Goal: Task Accomplishment & Management: Manage account settings

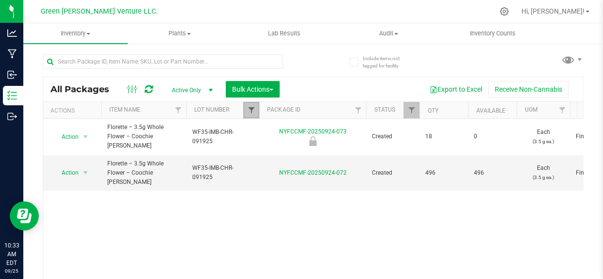
click at [252, 108] on span "Filter" at bounding box center [251, 110] width 8 height 8
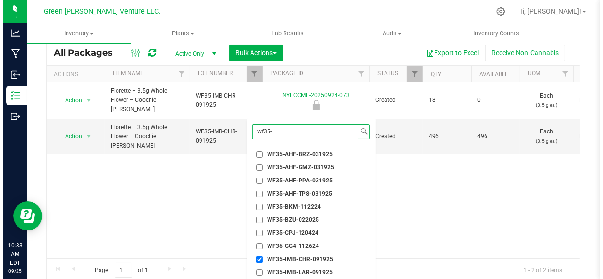
scroll to position [59, 0]
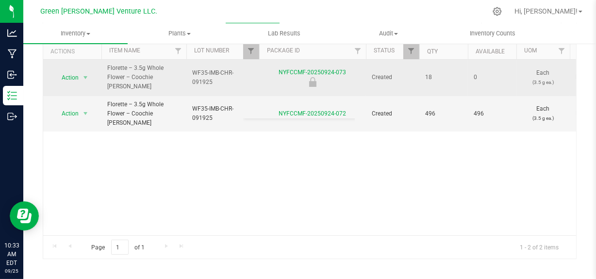
drag, startPoint x: 178, startPoint y: 169, endPoint x: 242, endPoint y: 66, distance: 121.9
click at [180, 164] on div "Action Action Edit attributes Global inventory Locate package Mark as sample Pr…" at bounding box center [309, 148] width 533 height 176
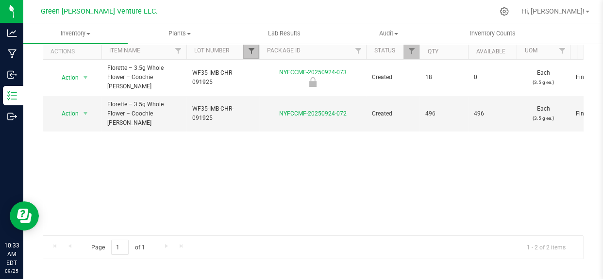
click at [252, 49] on span "Filter" at bounding box center [251, 51] width 8 height 8
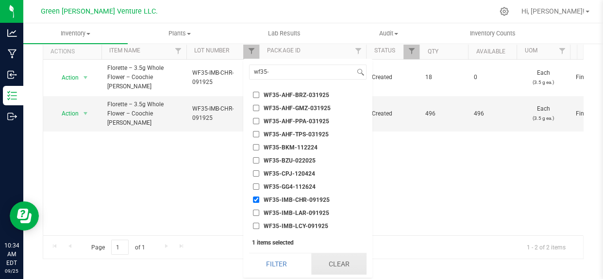
click at [325, 265] on button "Clear" at bounding box center [338, 263] width 55 height 21
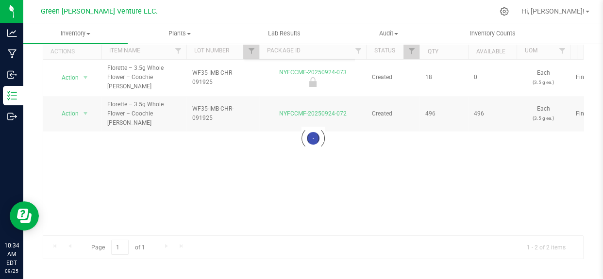
scroll to position [0, 0]
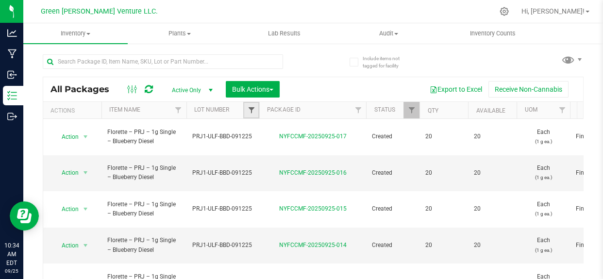
click at [254, 110] on span "Filter" at bounding box center [251, 110] width 8 height 8
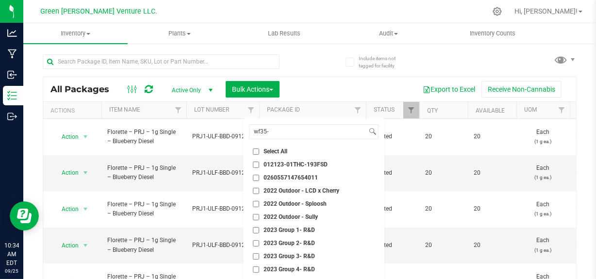
click at [312, 87] on div "Export to Excel Receive Non-Cannabis" at bounding box center [428, 89] width 282 height 17
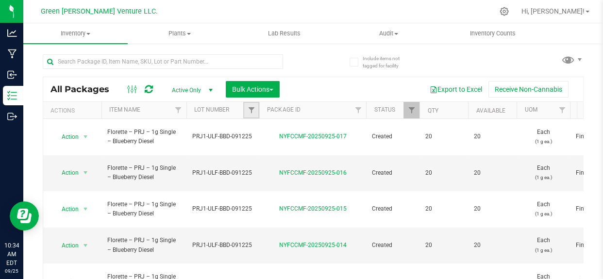
click at [246, 108] on link "Filter" at bounding box center [251, 110] width 16 height 17
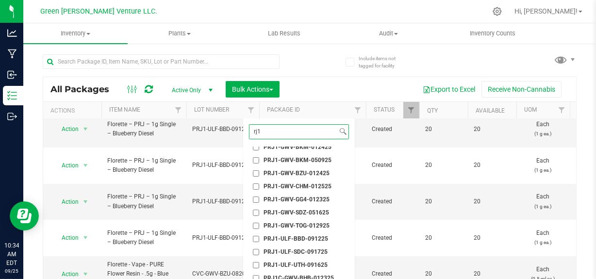
scroll to position [88, 0]
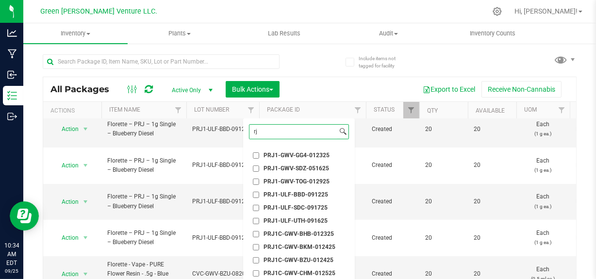
type input "r"
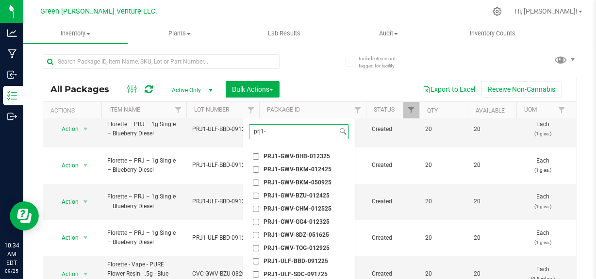
type input "prj1-"
click at [295, 260] on span "PRJ1-ULF-BBD-091225" at bounding box center [296, 261] width 65 height 6
click at [259, 260] on input "PRJ1-ULF-BBD-091225" at bounding box center [256, 261] width 6 height 6
click at [295, 261] on span "PRJ1-ULF-BBD-091225" at bounding box center [296, 261] width 65 height 6
click at [259, 261] on input "PRJ1-ULF-BBD-091225" at bounding box center [256, 261] width 6 height 6
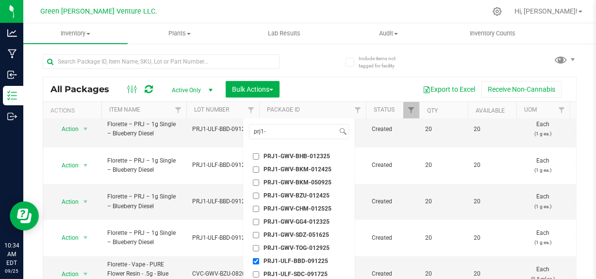
checkbox input "false"
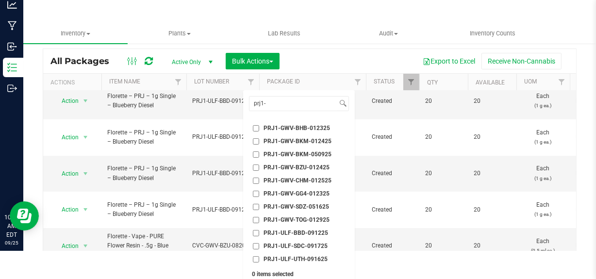
scroll to position [44, 0]
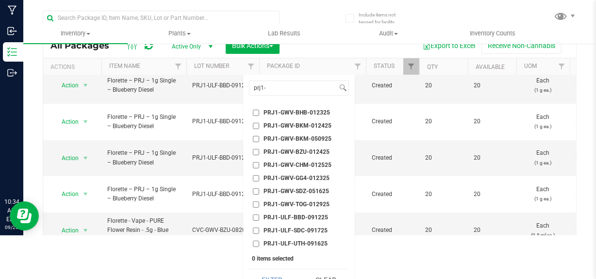
click at [295, 242] on span "PRJ1-ULF-UTH-091625" at bounding box center [296, 244] width 64 height 6
click at [259, 242] on input "PRJ1-ULF-UTH-091625" at bounding box center [256, 244] width 6 height 6
checkbox input "true"
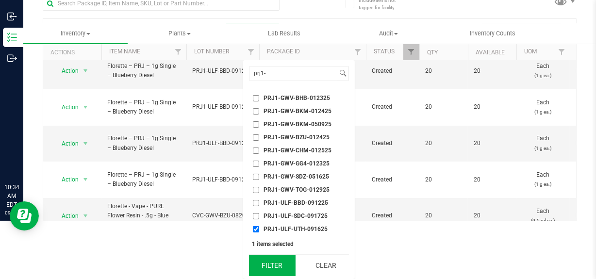
click at [276, 265] on button "Filter" at bounding box center [272, 265] width 47 height 21
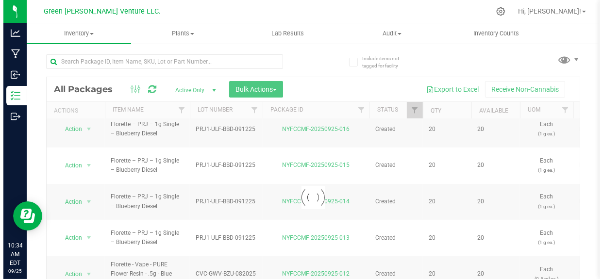
scroll to position [0, 0]
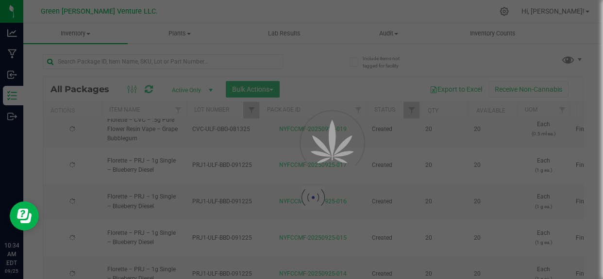
type input "[DATE]"
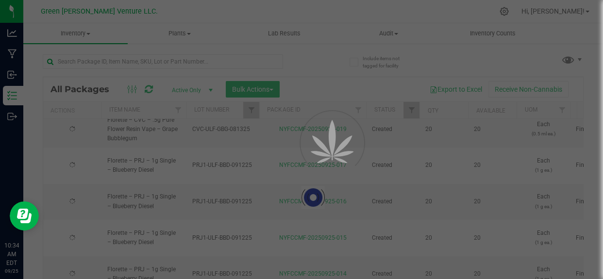
type input "[DATE]"
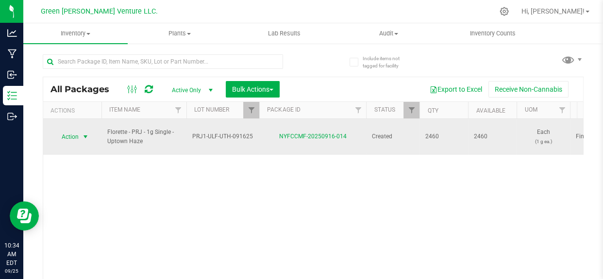
click at [78, 131] on span "Action" at bounding box center [66, 137] width 26 height 14
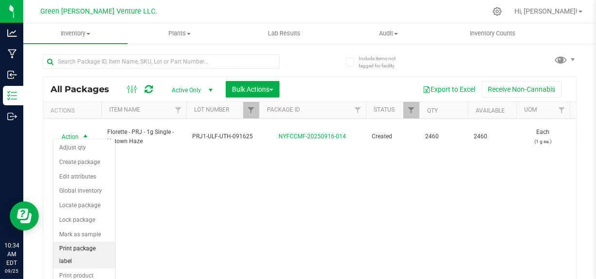
click at [87, 250] on li "Print package label" at bounding box center [84, 255] width 62 height 27
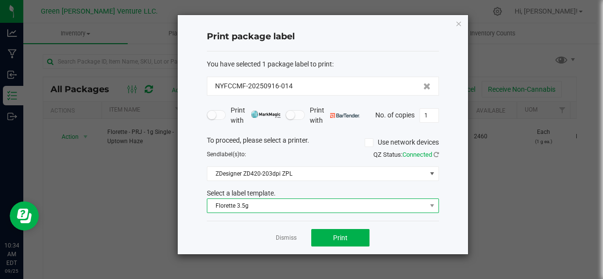
click at [238, 205] on span "Florette 3.5g" at bounding box center [316, 206] width 219 height 14
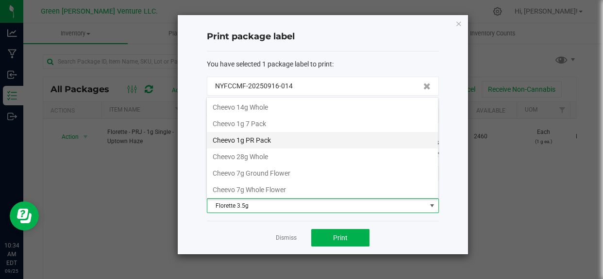
click at [277, 141] on li "Cheevo 1g PR Pack" at bounding box center [322, 140] width 231 height 17
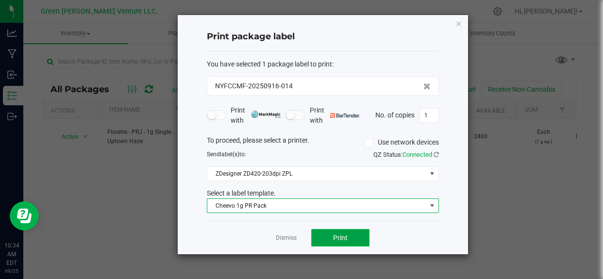
click at [352, 239] on button "Print" at bounding box center [340, 237] width 58 height 17
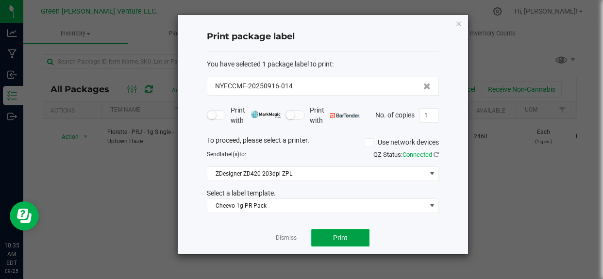
click at [330, 235] on button "Print" at bounding box center [340, 237] width 58 height 17
click at [440, 116] on div "Print package label You have selected 1 package label to print : NYFCCMF-202509…" at bounding box center [323, 134] width 290 height 239
click at [434, 115] on input "1" at bounding box center [429, 116] width 18 height 14
type input "5"
click at [350, 236] on button "Print" at bounding box center [340, 237] width 58 height 17
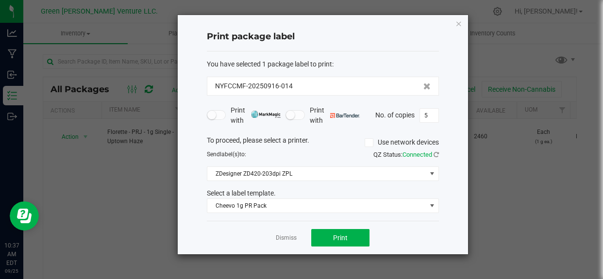
click at [285, 244] on div "Dismiss Print" at bounding box center [323, 238] width 232 height 34
click at [286, 239] on link "Dismiss" at bounding box center [286, 238] width 21 height 8
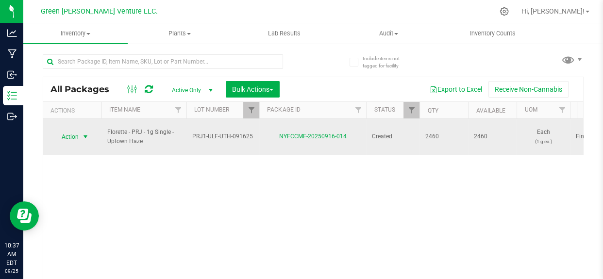
click at [84, 135] on span "select" at bounding box center [86, 137] width 8 height 8
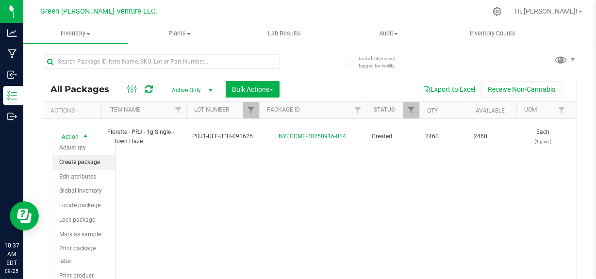
click at [85, 167] on li "Create package" at bounding box center [84, 162] width 62 height 15
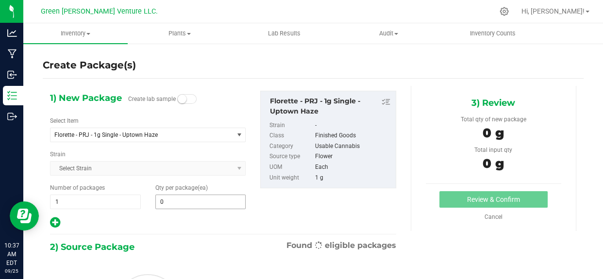
click at [173, 204] on input "0" at bounding box center [201, 202] width 90 height 14
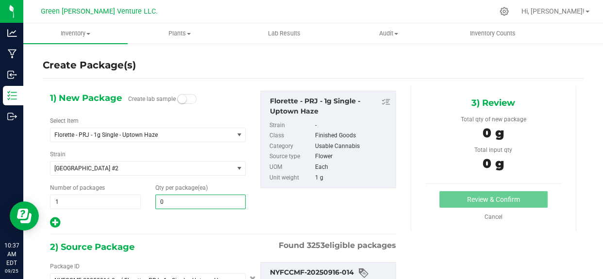
type input "0 ea"
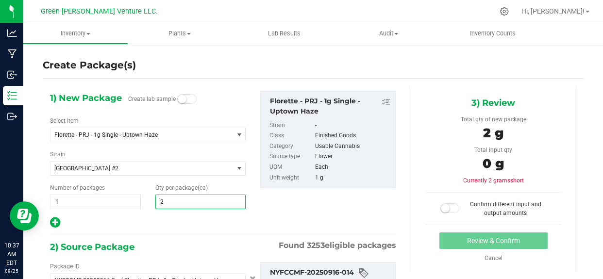
type input "20"
click at [87, 201] on span "1 1" at bounding box center [95, 202] width 91 height 15
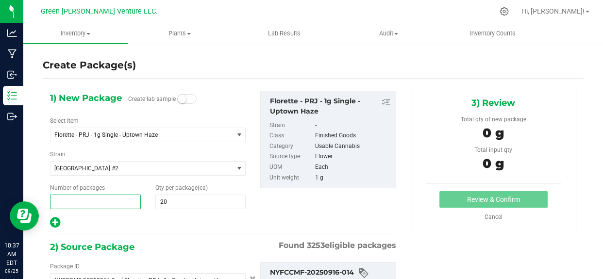
type input "5"
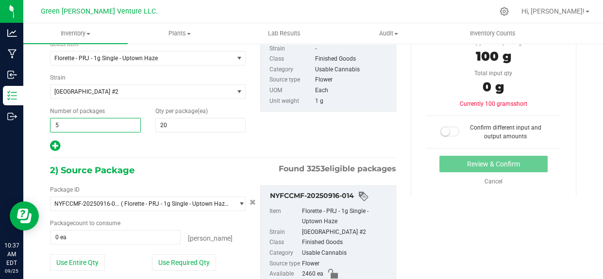
scroll to position [88, 0]
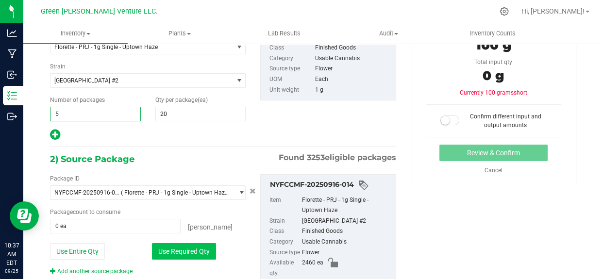
type input "5"
click at [197, 245] on button "Use Required Qty" at bounding box center [184, 251] width 64 height 17
type input "100 ea"
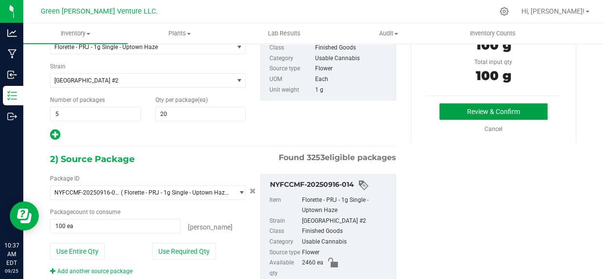
click at [446, 113] on button "Review & Confirm" at bounding box center [493, 111] width 108 height 17
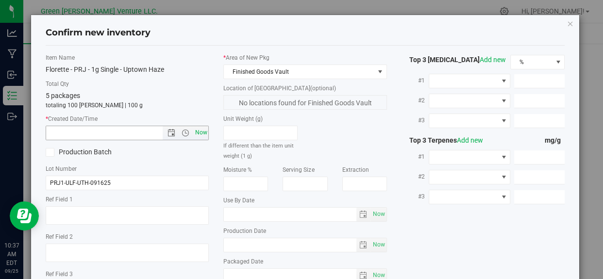
click at [198, 132] on span "Now" at bounding box center [201, 133] width 17 height 14
type input "[DATE] 10:37 AM"
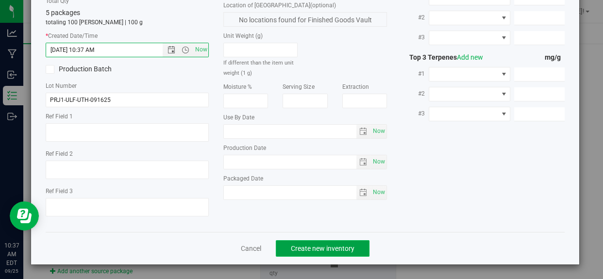
click at [332, 242] on button "Create new inventory" at bounding box center [323, 248] width 94 height 17
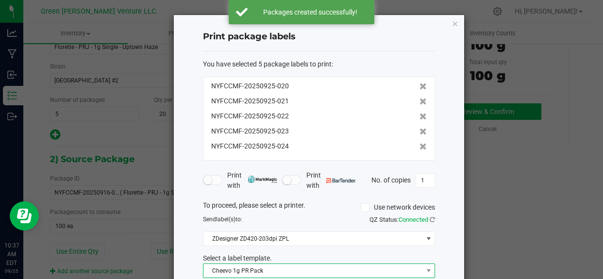
click at [272, 267] on span "Cheevo 1g PR Pack" at bounding box center [312, 271] width 219 height 14
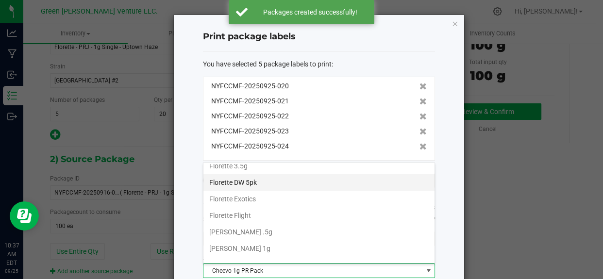
scroll to position [165, 0]
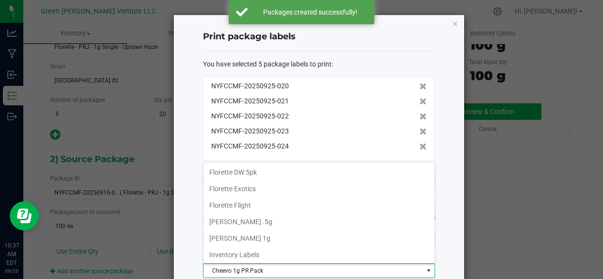
click at [233, 254] on li "Inventory Labels" at bounding box center [318, 255] width 231 height 17
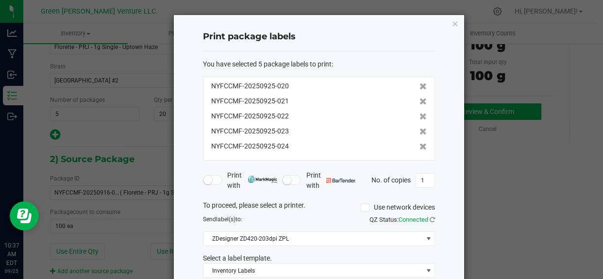
drag, startPoint x: 493, startPoint y: 178, endPoint x: 570, endPoint y: 165, distance: 78.4
click at [500, 178] on ngb-modal-window "Print package labels You have selected 5 package labels to print : NYFCCMF-2025…" at bounding box center [301, 139] width 603 height 279
drag, startPoint x: 570, startPoint y: 165, endPoint x: 585, endPoint y: 170, distance: 15.5
click at [572, 168] on ngb-modal-window "Print package labels You have selected 5 package labels to print : NYFCCMF-2025…" at bounding box center [301, 139] width 603 height 279
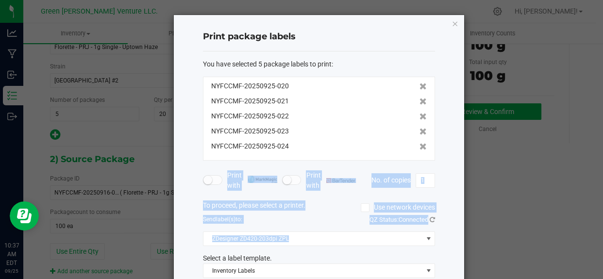
drag, startPoint x: 592, startPoint y: 148, endPoint x: 578, endPoint y: 217, distance: 69.9
click at [587, 227] on ngb-modal-window "Print package labels You have selected 5 package labels to print : NYFCCMF-2025…" at bounding box center [301, 139] width 603 height 279
click at [542, 193] on ngb-modal-window "Print package labels You have selected 5 package labels to print : NYFCCMF-2025…" at bounding box center [301, 139] width 603 height 279
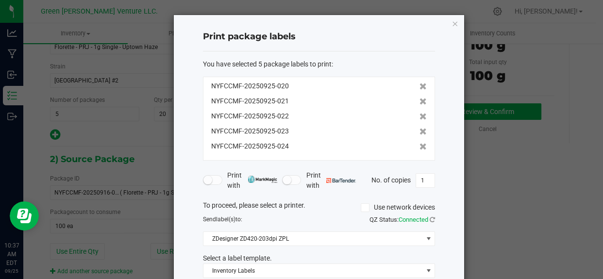
click at [456, 224] on div "Print package labels You have selected 5 package labels to print : NYFCCMF-2025…" at bounding box center [319, 167] width 290 height 304
click at [455, 234] on div "Print package labels You have selected 5 package labels to print : NYFCCMF-2025…" at bounding box center [319, 167] width 290 height 304
click at [454, 21] on icon "button" at bounding box center [455, 23] width 7 height 12
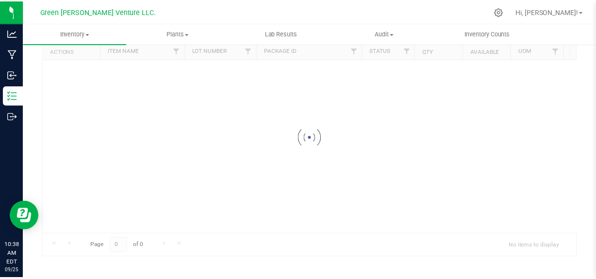
scroll to position [59, 0]
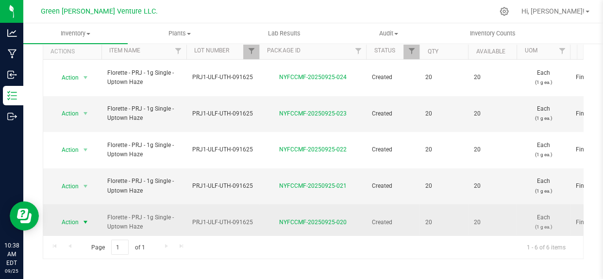
click at [73, 216] on span "Action" at bounding box center [66, 223] width 26 height 14
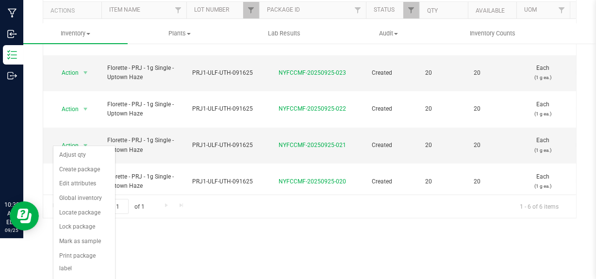
scroll to position [0, 0]
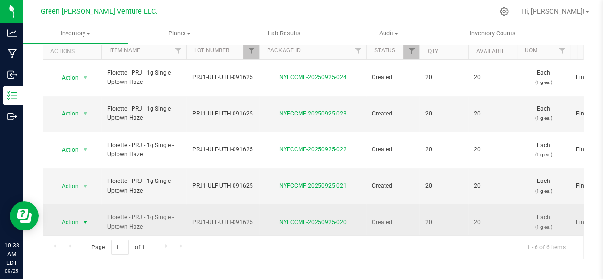
click at [68, 216] on span "Action" at bounding box center [66, 223] width 26 height 14
click at [81, 216] on span "select" at bounding box center [86, 223] width 12 height 14
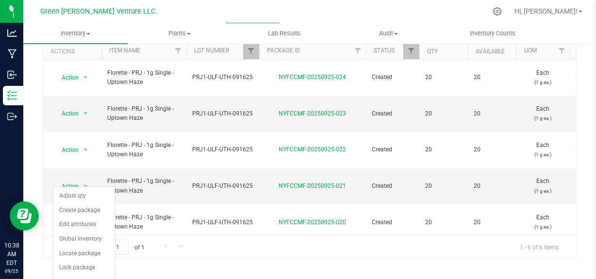
click at [181, 252] on div "Page 1 of 1 1 - 6 of 6 items" at bounding box center [309, 246] width 533 height 23
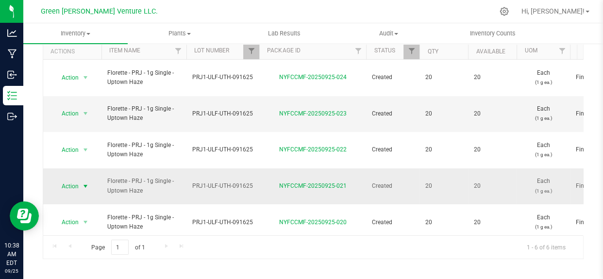
click at [75, 180] on span "Action" at bounding box center [66, 187] width 26 height 14
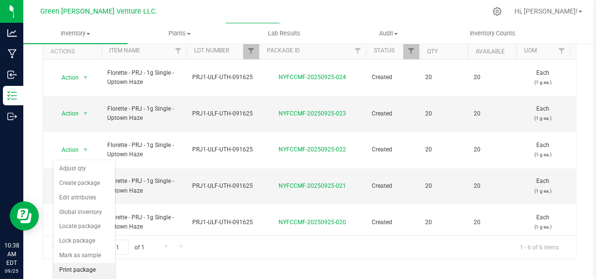
click at [81, 274] on li "Print package label" at bounding box center [84, 276] width 62 height 27
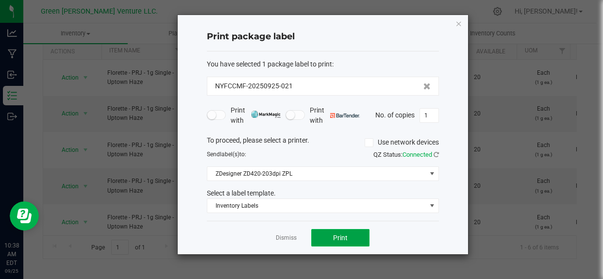
click at [345, 235] on span "Print" at bounding box center [340, 238] width 15 height 8
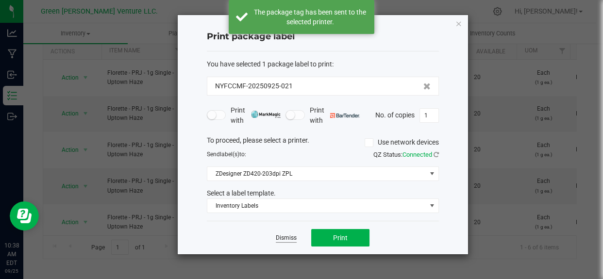
click at [282, 235] on link "Dismiss" at bounding box center [286, 238] width 21 height 8
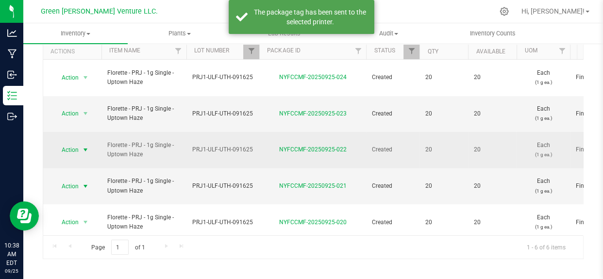
click at [77, 143] on span "Action" at bounding box center [66, 150] width 26 height 14
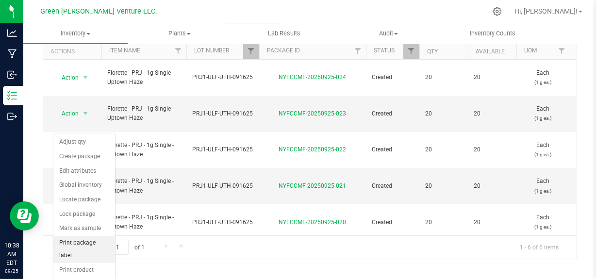
click at [83, 242] on li "Print package label" at bounding box center [84, 249] width 62 height 27
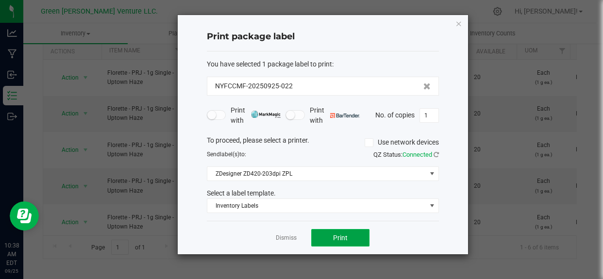
click at [331, 240] on button "Print" at bounding box center [340, 237] width 58 height 17
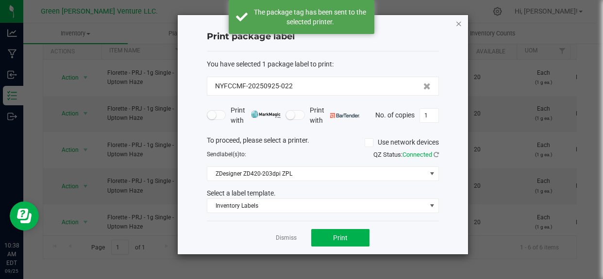
click at [458, 25] on icon "button" at bounding box center [458, 23] width 7 height 12
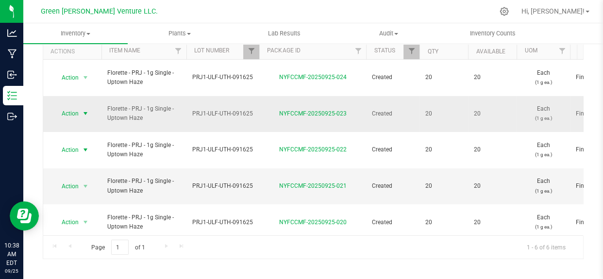
click at [72, 107] on span "Action" at bounding box center [66, 114] width 26 height 14
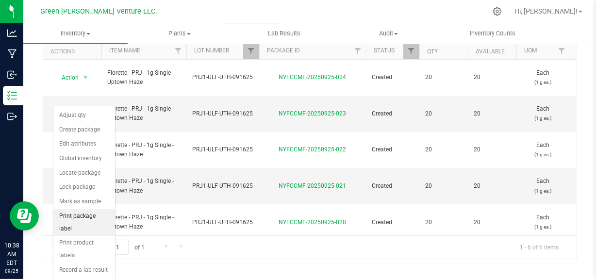
click at [81, 212] on li "Print package label" at bounding box center [84, 222] width 62 height 27
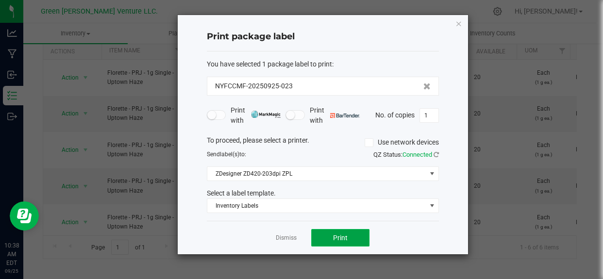
click at [333, 246] on button "Print" at bounding box center [340, 237] width 58 height 17
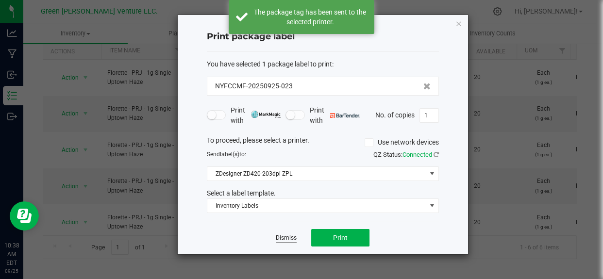
click at [286, 237] on link "Dismiss" at bounding box center [286, 238] width 21 height 8
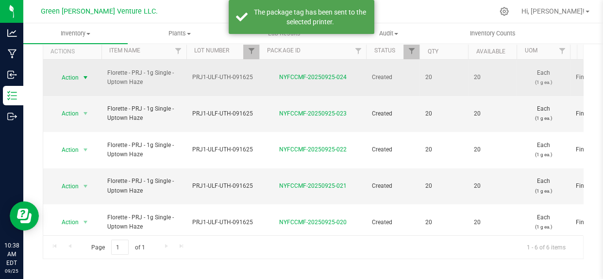
click at [78, 72] on span "Action" at bounding box center [66, 78] width 26 height 14
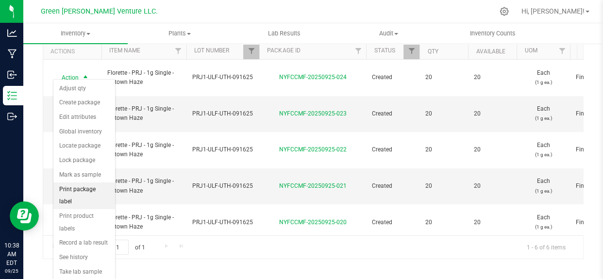
click at [88, 189] on li "Print package label" at bounding box center [84, 196] width 62 height 27
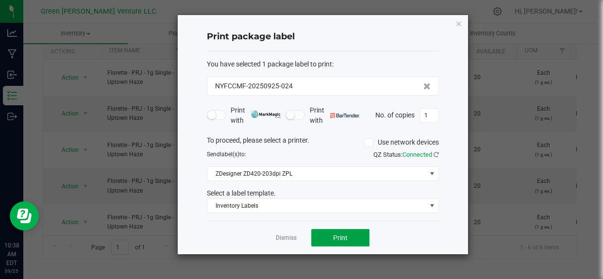
click at [343, 233] on button "Print" at bounding box center [340, 237] width 58 height 17
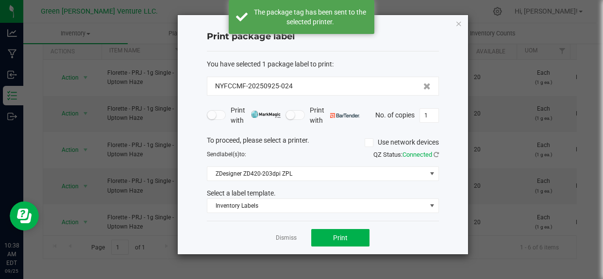
click at [284, 216] on div "You have selected 1 package label to print : NYFCCMF-20250925-024 Print with Pr…" at bounding box center [323, 136] width 232 height 170
click at [284, 236] on link "Dismiss" at bounding box center [286, 238] width 21 height 8
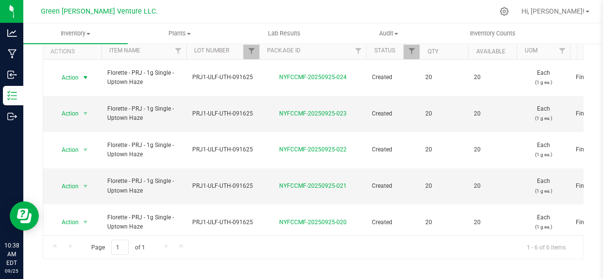
click at [88, 255] on span "select" at bounding box center [86, 259] width 8 height 8
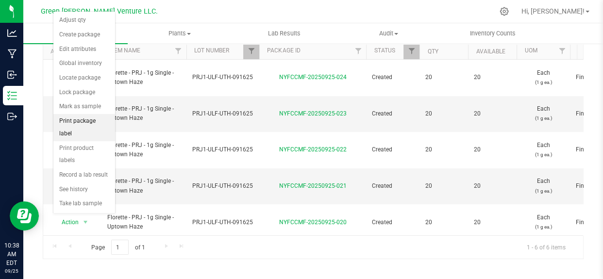
click at [75, 119] on li "Print package label" at bounding box center [84, 127] width 62 height 27
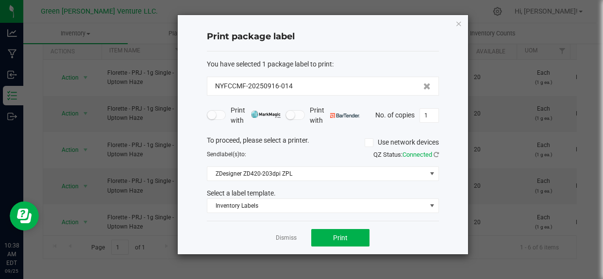
click at [292, 245] on div "Dismiss Print" at bounding box center [323, 238] width 232 height 34
click at [290, 236] on link "Dismiss" at bounding box center [286, 238] width 21 height 8
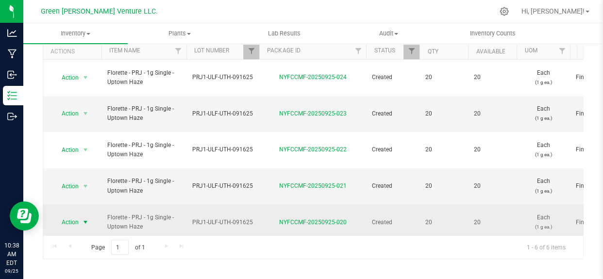
click at [82, 218] on span "select" at bounding box center [86, 222] width 8 height 8
drag, startPoint x: 348, startPoint y: 177, endPoint x: 267, endPoint y: 178, distance: 81.6
click at [271, 218] on div "NYFCCMF-20250925-020" at bounding box center [313, 222] width 110 height 9
copy link "NYFCCMF-20250925-020"
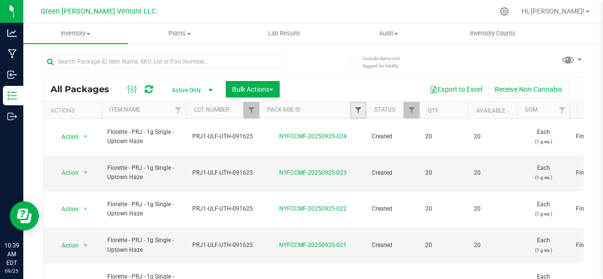
click at [359, 111] on span "Filter" at bounding box center [358, 110] width 8 height 8
paste input "NYFCCMF-20250925-020"
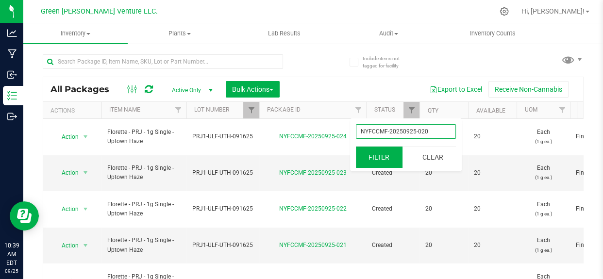
type input "NYFCCMF-20250925-020"
click at [376, 159] on button "Filter" at bounding box center [379, 157] width 47 height 21
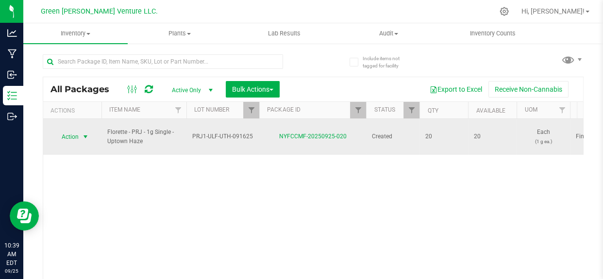
click at [82, 133] on span "select" at bounding box center [86, 137] width 8 height 8
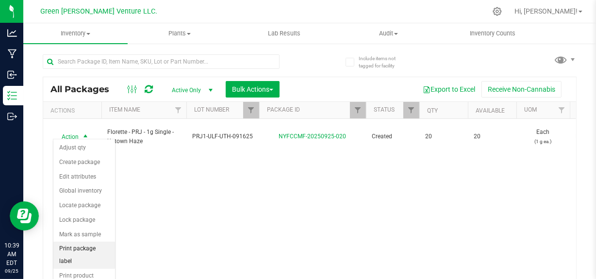
click at [68, 247] on li "Print package label" at bounding box center [84, 255] width 62 height 27
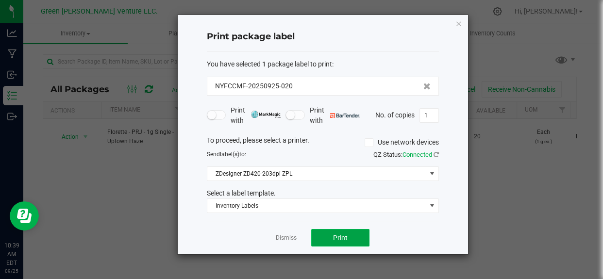
click at [347, 237] on span "Print" at bounding box center [340, 238] width 15 height 8
click at [277, 242] on link "Dismiss" at bounding box center [286, 238] width 21 height 8
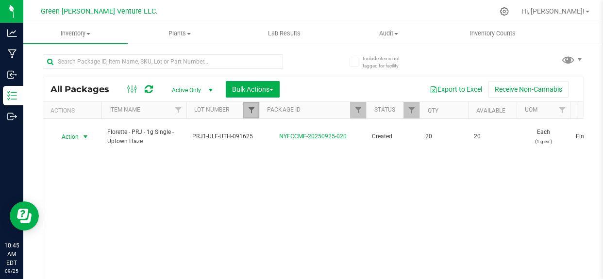
click at [249, 110] on span "Filter" at bounding box center [251, 110] width 8 height 8
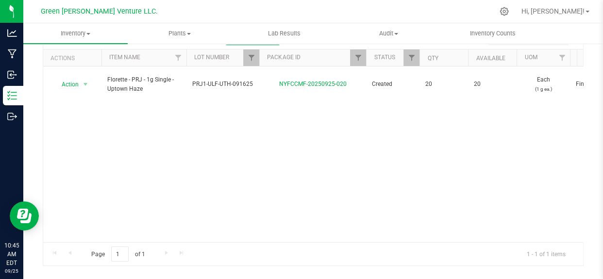
scroll to position [59, 0]
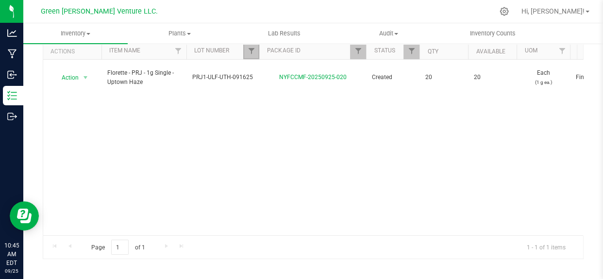
click at [249, 55] on link "Filter" at bounding box center [251, 51] width 16 height 17
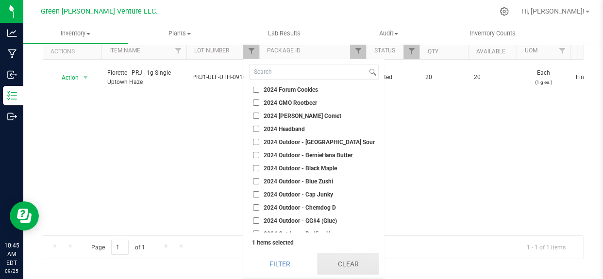
click at [342, 264] on button "Clear" at bounding box center [348, 263] width 62 height 21
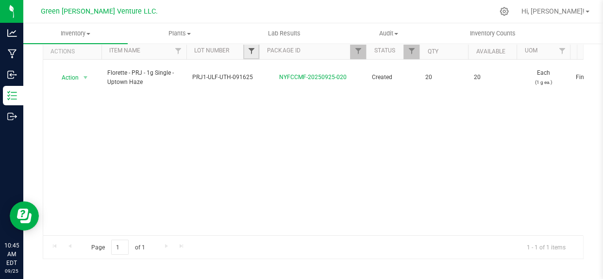
click at [250, 51] on span "Filter" at bounding box center [251, 51] width 8 height 8
click at [353, 53] on link "Filter" at bounding box center [358, 51] width 16 height 17
click at [438, 101] on button "Clear" at bounding box center [432, 97] width 47 height 21
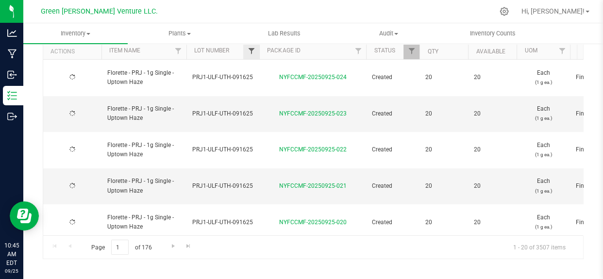
type input "[DATE]"
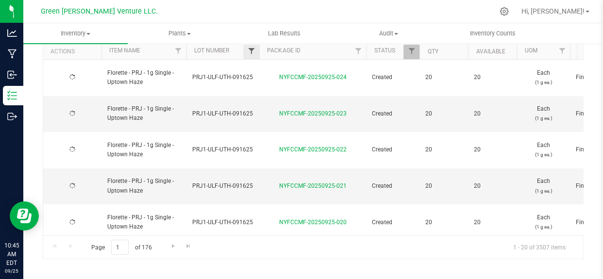
type input "[DATE]"
click at [252, 49] on span "Filter" at bounding box center [251, 51] width 8 height 8
click at [322, 17] on div at bounding box center [333, 11] width 319 height 19
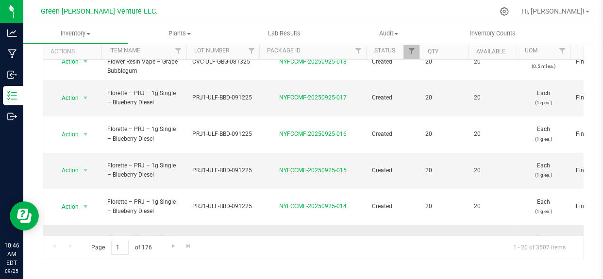
scroll to position [220, 0]
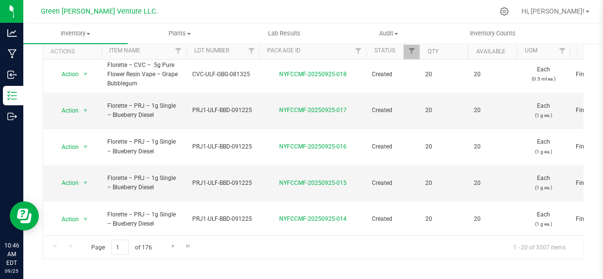
drag, startPoint x: 223, startPoint y: 164, endPoint x: 193, endPoint y: 164, distance: 29.6
click at [193, 238] on td "PRJ1-ULF-BBD-091225" at bounding box center [222, 256] width 73 height 36
drag, startPoint x: 252, startPoint y: 165, endPoint x: 183, endPoint y: 165, distance: 69.9
click at [251, 46] on link "Filter" at bounding box center [251, 51] width 16 height 17
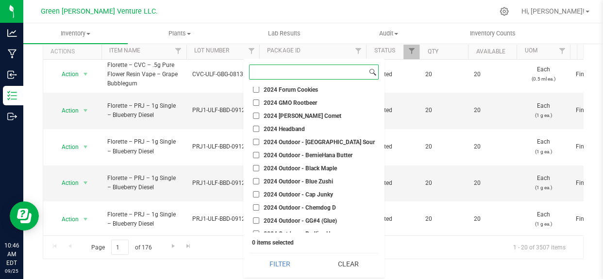
paste input "PRJ1-ULF-BBD-091225"
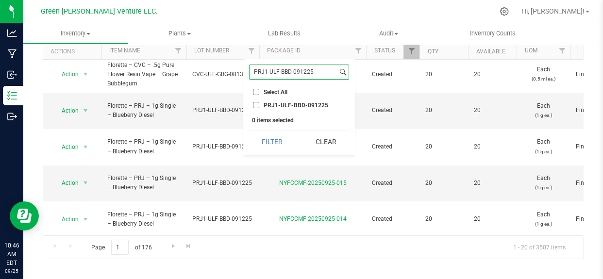
scroll to position [0, 0]
type input "PRJ1-ULF-BBD-091225"
click at [260, 104] on label "PRJ1-ULF-BBD-091225" at bounding box center [290, 105] width 75 height 6
click at [259, 104] on input "PRJ1-ULF-BBD-091225" at bounding box center [256, 105] width 6 height 6
checkbox input "true"
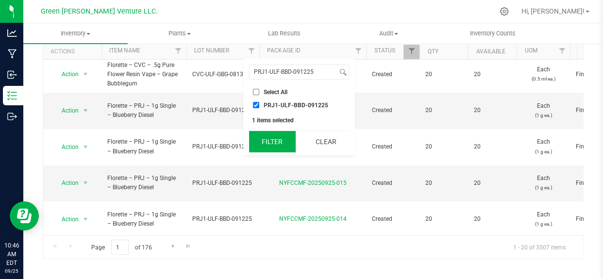
click at [270, 134] on button "Filter" at bounding box center [272, 141] width 47 height 21
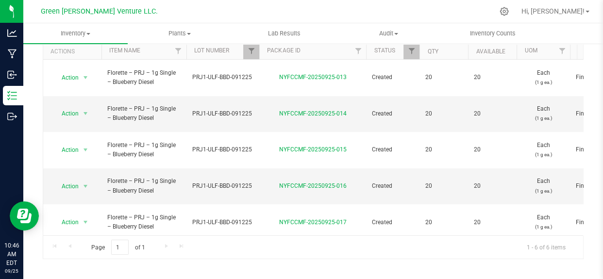
click at [65, 252] on span "Action" at bounding box center [66, 259] width 26 height 14
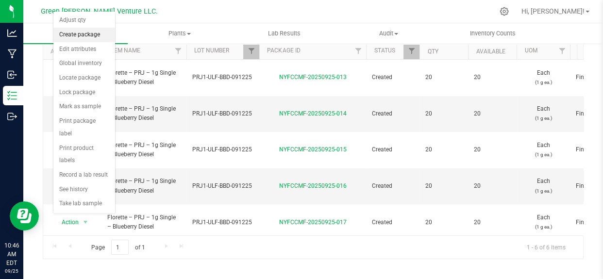
click at [79, 38] on li "Create package" at bounding box center [84, 35] width 62 height 15
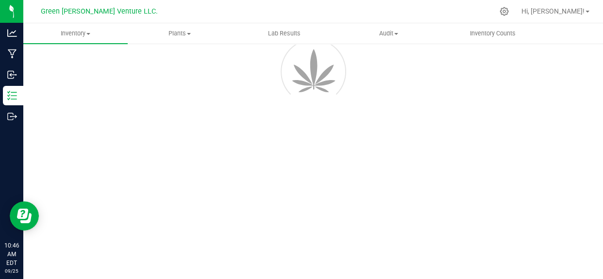
scroll to position [67, 0]
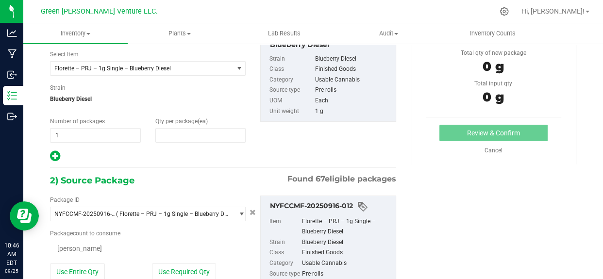
type input "0"
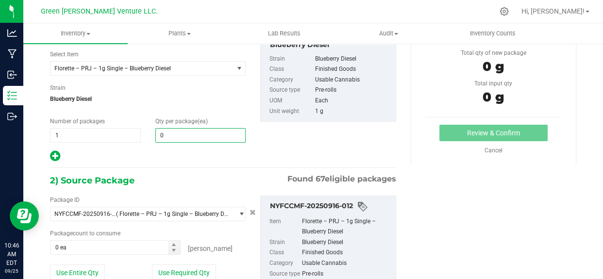
click at [170, 133] on span "0 0" at bounding box center [200, 135] width 91 height 15
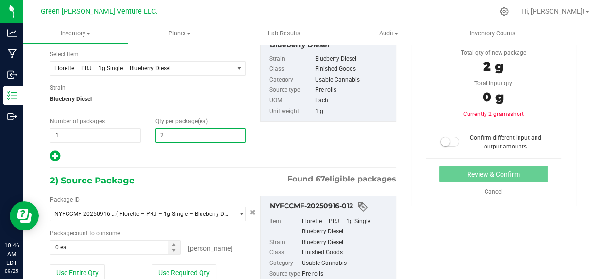
type input "20"
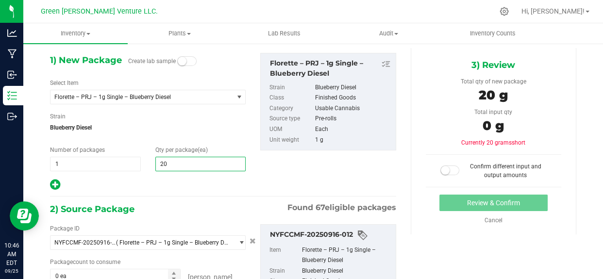
scroll to position [22, 0]
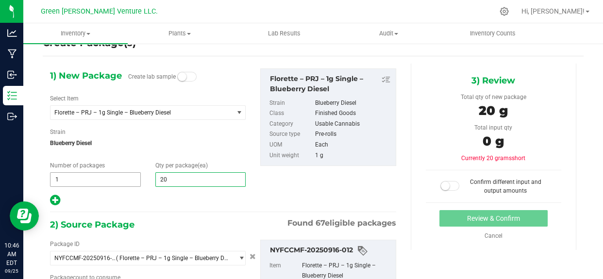
click at [82, 174] on input "1" at bounding box center [95, 180] width 90 height 14
type input "20"
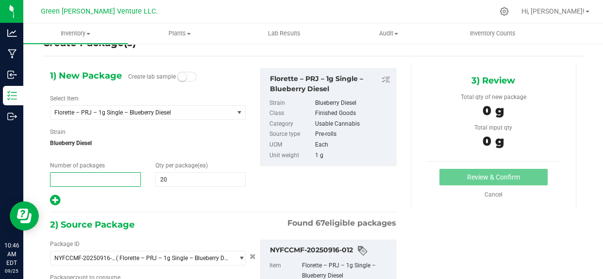
type input "4"
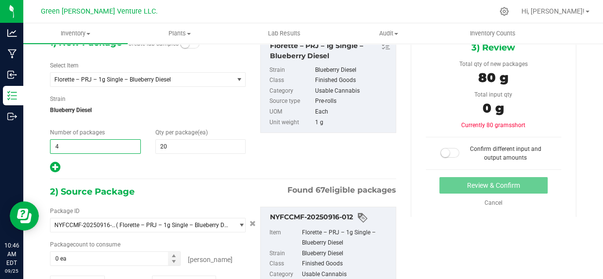
scroll to position [155, 0]
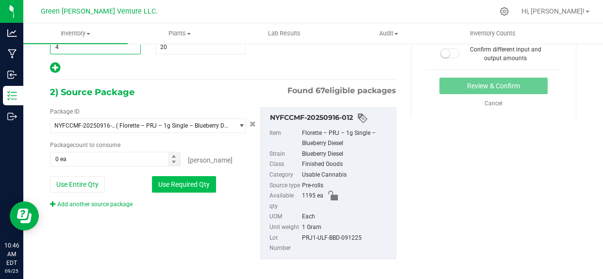
type input "4"
click at [177, 188] on button "Use Required Qty" at bounding box center [184, 184] width 64 height 17
type input "80 ea"
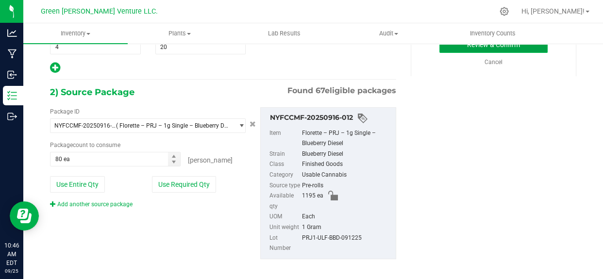
click at [445, 48] on button "Review & Confirm" at bounding box center [493, 44] width 108 height 17
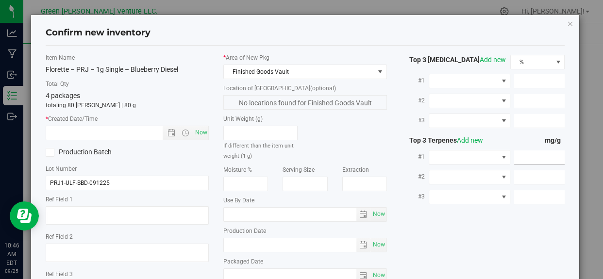
scroll to position [83, 0]
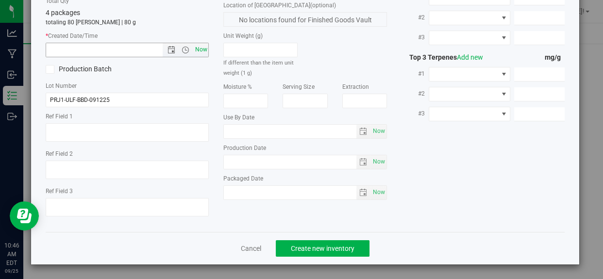
click at [199, 51] on span "Now" at bounding box center [201, 50] width 17 height 14
type input "[DATE] 10:46 AM"
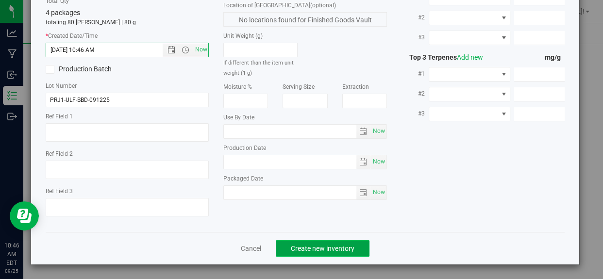
click at [300, 246] on span "Create new inventory" at bounding box center [323, 249] width 64 height 8
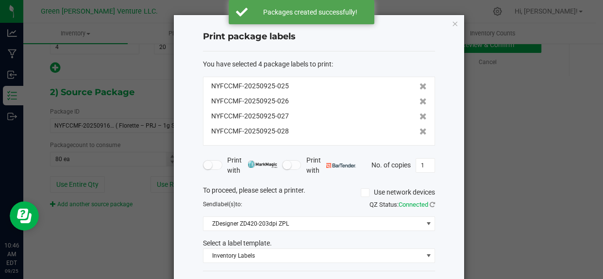
click at [443, 65] on div "Print package labels You have selected 4 package labels to print : NYFCCMF-2025…" at bounding box center [319, 159] width 290 height 289
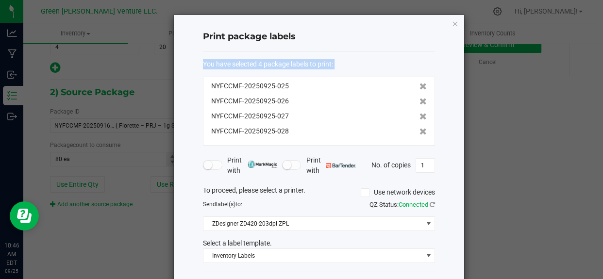
click at [443, 65] on div "Print package labels You have selected 4 package labels to print : NYFCCMF-2025…" at bounding box center [319, 159] width 290 height 289
drag, startPoint x: 458, startPoint y: 180, endPoint x: 437, endPoint y: 271, distance: 93.4
click at [458, 182] on div "Print package labels You have selected 4 package labels to print : NYFCCMF-2025…" at bounding box center [319, 159] width 290 height 289
click at [455, 20] on icon "button" at bounding box center [455, 23] width 7 height 12
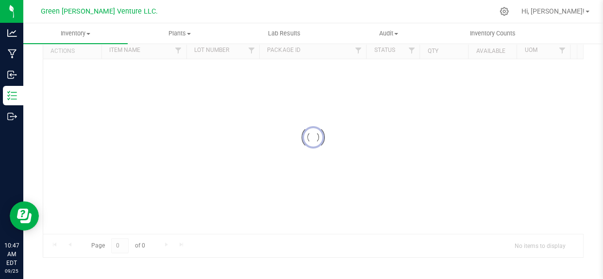
scroll to position [59, 0]
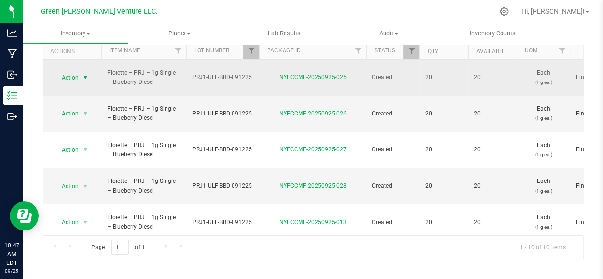
click at [80, 73] on span "select" at bounding box center [86, 78] width 12 height 14
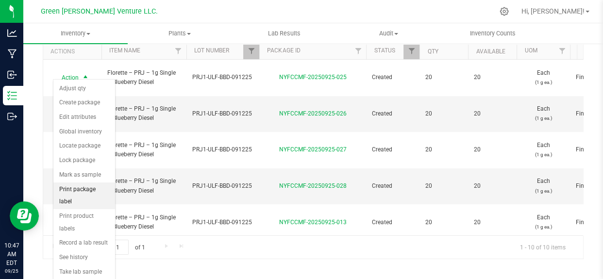
click at [79, 187] on li "Print package label" at bounding box center [84, 196] width 62 height 27
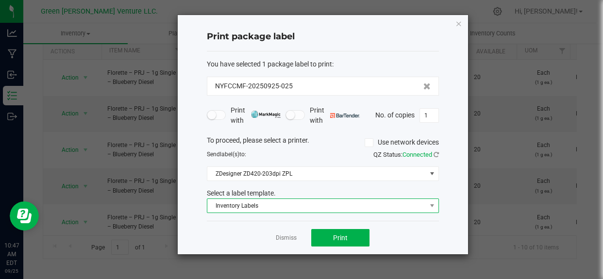
click at [277, 208] on span "Inventory Labels" at bounding box center [316, 206] width 219 height 14
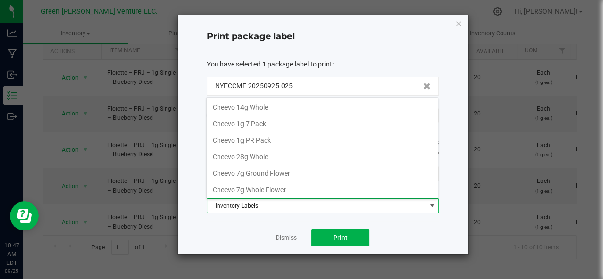
scroll to position [15, 232]
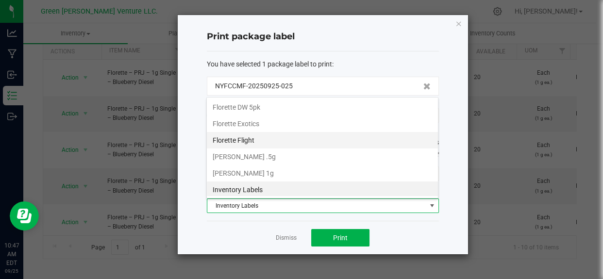
click at [252, 136] on li "Florette Flight" at bounding box center [322, 140] width 231 height 17
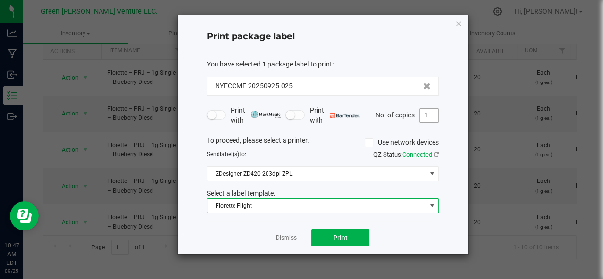
click at [427, 116] on input "1" at bounding box center [429, 116] width 18 height 14
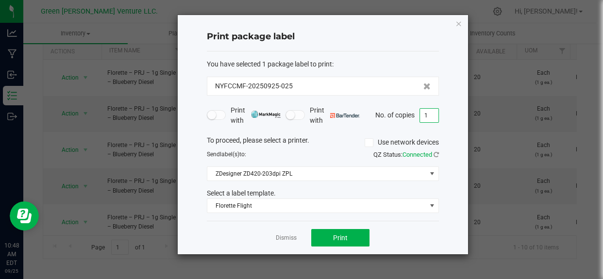
click at [426, 115] on input "1" at bounding box center [429, 116] width 18 height 14
type input "500"
click at [332, 237] on button "Print" at bounding box center [340, 237] width 58 height 17
click at [277, 242] on link "Dismiss" at bounding box center [286, 238] width 21 height 8
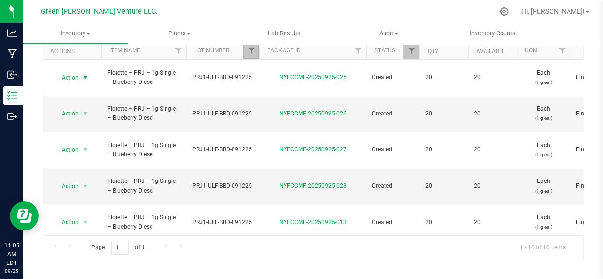
click at [246, 45] on link "Filter" at bounding box center [251, 51] width 16 height 17
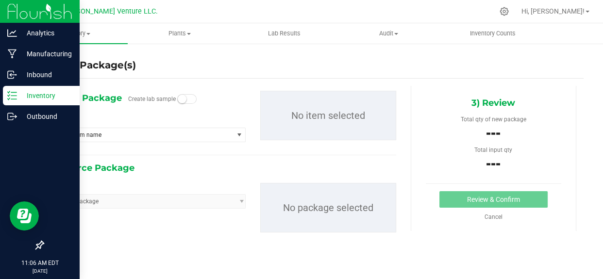
click at [17, 92] on p "Inventory" at bounding box center [46, 96] width 58 height 12
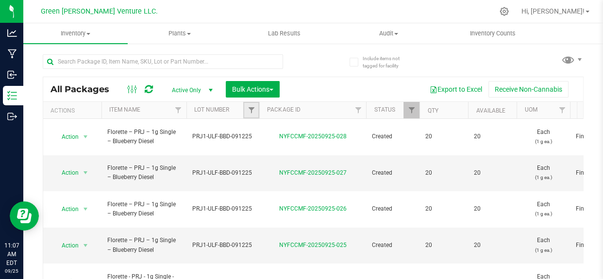
click at [256, 108] on link "Filter" at bounding box center [251, 110] width 16 height 17
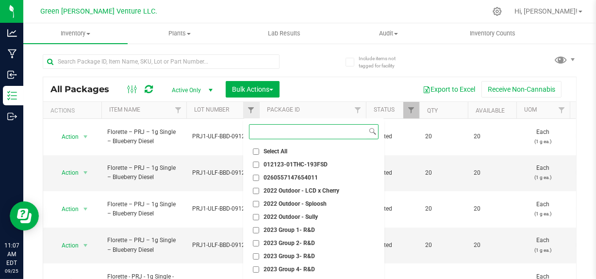
paste input "PRJ1-CAG-G41-091625"
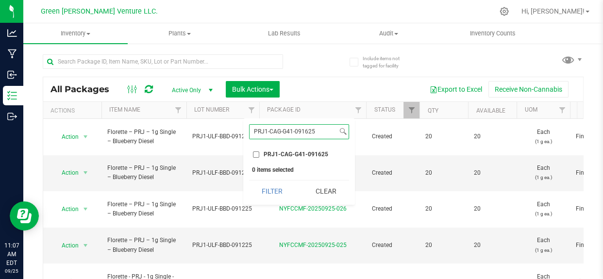
type input "PRJ1-CAG-G41-091625"
click at [253, 154] on input "PRJ1-CAG-G41-091625" at bounding box center [256, 154] width 6 height 6
checkbox input "true"
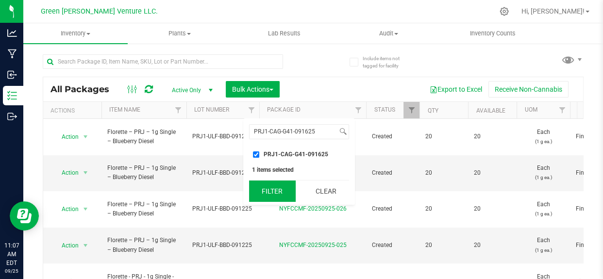
click at [269, 193] on button "Filter" at bounding box center [272, 191] width 47 height 21
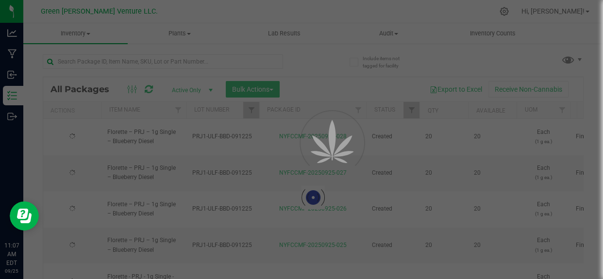
type input "[DATE]"
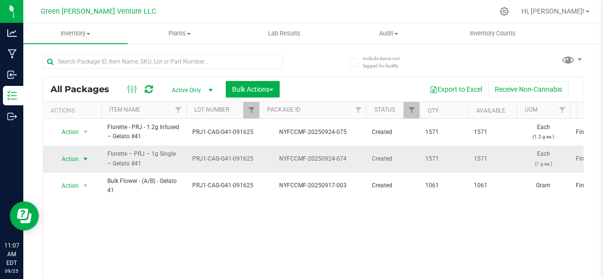
click at [73, 157] on span "Action" at bounding box center [66, 159] width 26 height 14
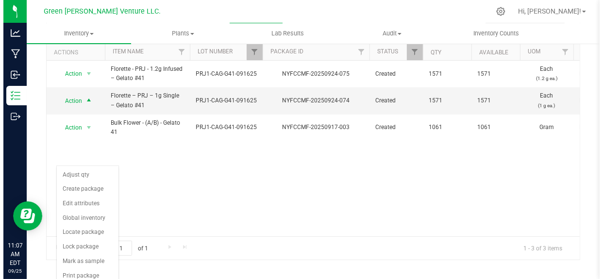
scroll to position [59, 0]
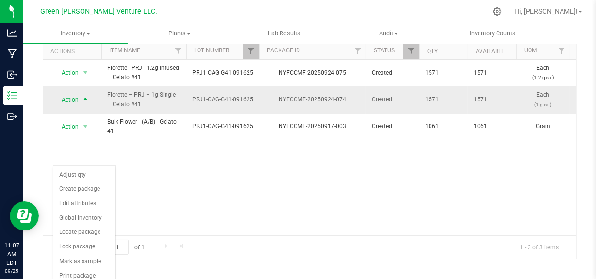
click at [84, 102] on span "select" at bounding box center [86, 100] width 8 height 8
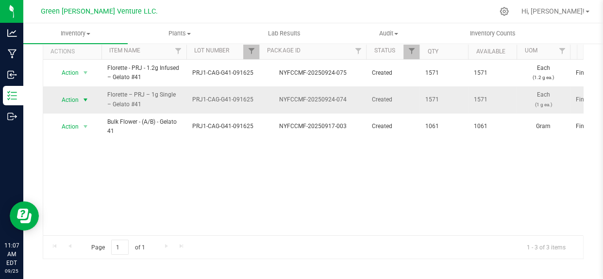
click at [84, 102] on span "select" at bounding box center [86, 100] width 8 height 8
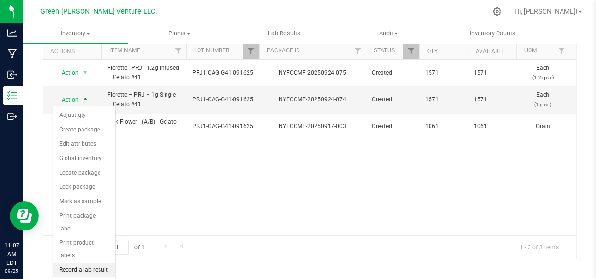
click at [82, 263] on li "Record a lab result" at bounding box center [84, 270] width 62 height 15
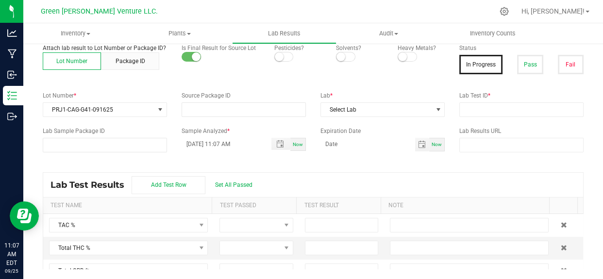
type input "NYFCCMF-20250924-074"
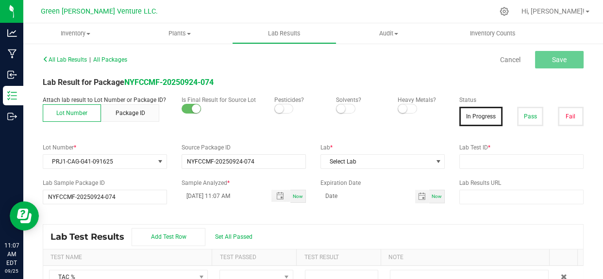
click at [274, 105] on toggle-switch at bounding box center [283, 108] width 19 height 7
click at [406, 110] on span at bounding box center [407, 109] width 19 height 10
click at [269, 103] on div "Pesticides?" at bounding box center [298, 105] width 62 height 18
click at [285, 109] on span at bounding box center [283, 109] width 19 height 10
click at [517, 113] on button "Pass" at bounding box center [530, 116] width 26 height 19
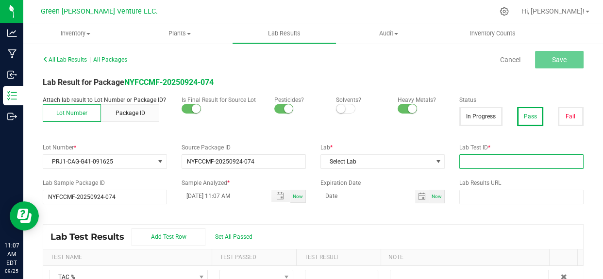
click at [485, 161] on input "text" at bounding box center [521, 161] width 124 height 15
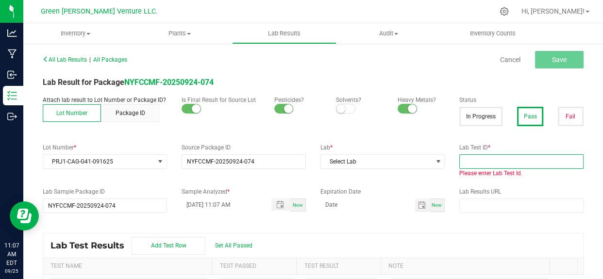
paste input "AL50920001-004"
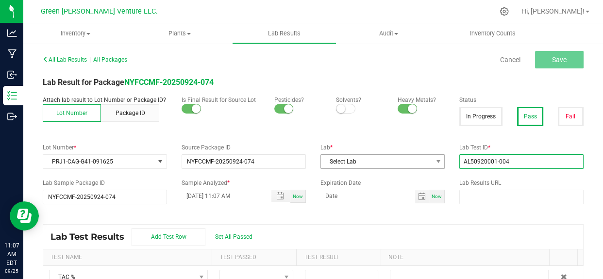
type input "AL50920001-004"
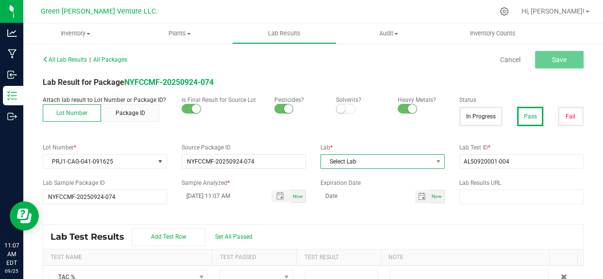
click at [351, 155] on span "Select Lab" at bounding box center [376, 162] width 111 height 14
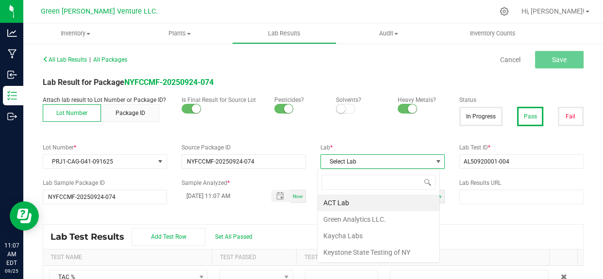
scroll to position [15, 122]
click at [350, 232] on li "Kaycha Labs" at bounding box center [379, 236] width 122 height 17
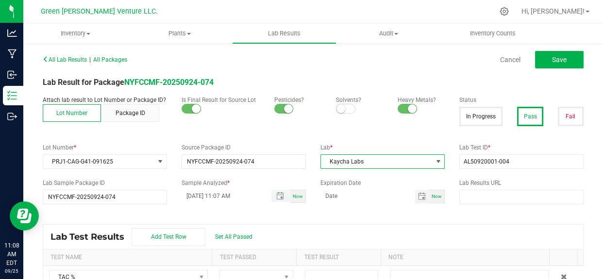
click at [199, 194] on input "09/25/2025 11:07 AM" at bounding box center [222, 196] width 80 height 12
type input "09/24/2025 11:07 AM"
click at [349, 193] on input at bounding box center [367, 196] width 95 height 12
type input "09/24/2026"
click at [338, 223] on div "All Lab Results | All Packages Cancel Save Lab Result for Package NYFCCMF-20250…" at bounding box center [313, 186] width 541 height 269
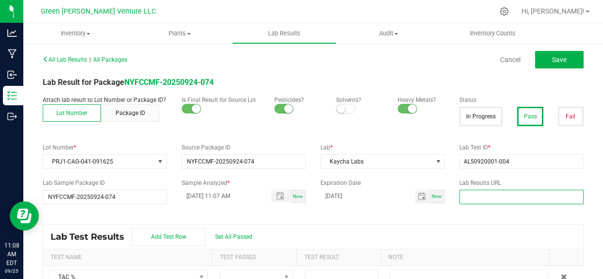
click at [473, 197] on input "text" at bounding box center [521, 197] width 124 height 15
paste input "https://www.florettecannabis.com/test-results"
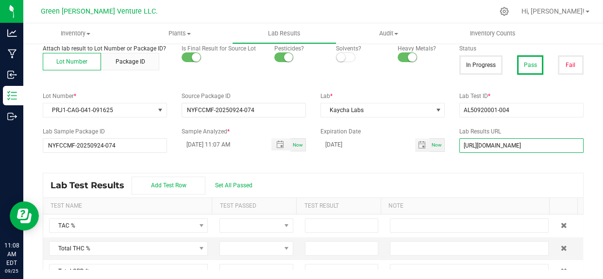
type input "https://www.florettecannabis.com/test-results"
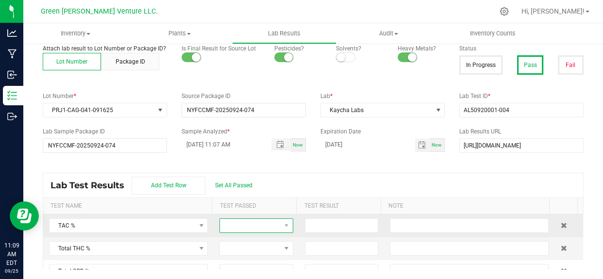
click at [257, 228] on span at bounding box center [250, 226] width 61 height 14
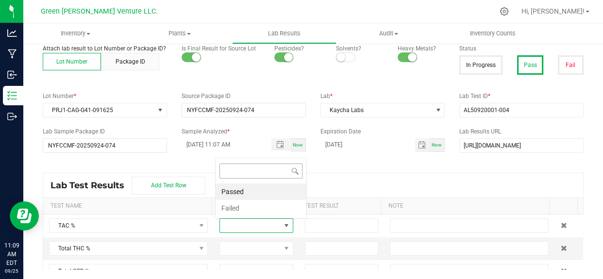
click at [256, 192] on li "Passed" at bounding box center [261, 192] width 91 height 17
click at [256, 191] on div "Lab Test Results Add Test Row Set All Passed" at bounding box center [313, 185] width 540 height 24
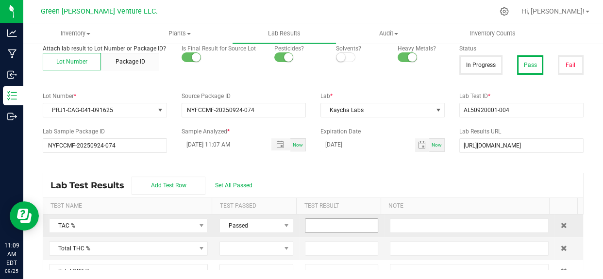
click at [322, 226] on input at bounding box center [341, 226] width 73 height 14
type input "29.1215"
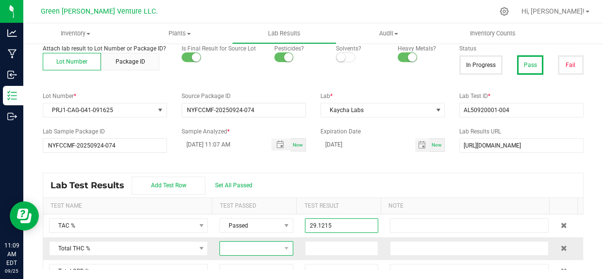
click at [250, 247] on span at bounding box center [250, 249] width 61 height 14
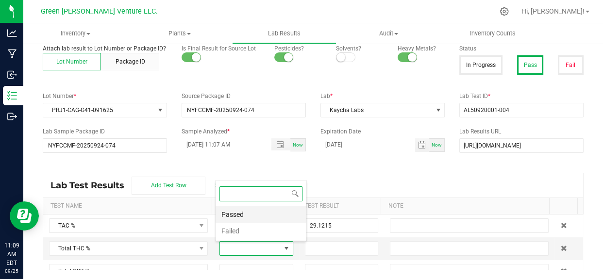
scroll to position [15, 70]
click at [245, 215] on li "Passed" at bounding box center [261, 214] width 91 height 17
click at [321, 246] on input at bounding box center [341, 249] width 73 height 14
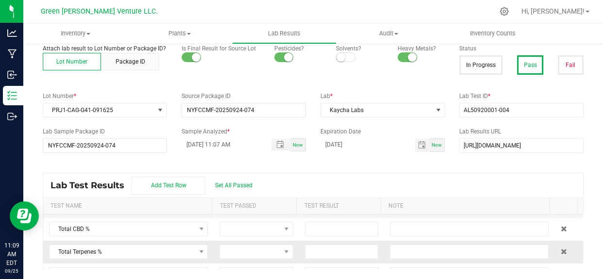
scroll to position [44, 0]
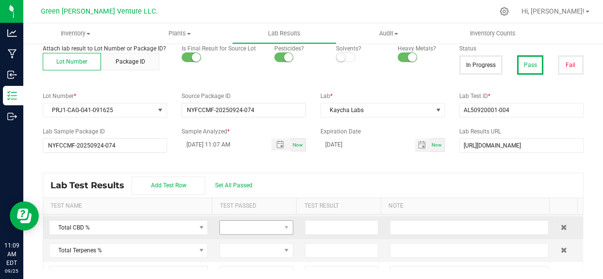
type input "25.8037"
click at [257, 227] on span at bounding box center [250, 228] width 61 height 14
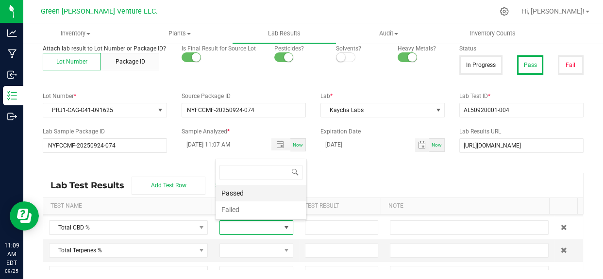
scroll to position [15, 70]
click at [240, 191] on li "Passed" at bounding box center [261, 193] width 91 height 17
click at [365, 170] on div "All Lab Results | All Packages Cancel Save Lab Result for Package NYFCCMF-20250…" at bounding box center [313, 135] width 541 height 269
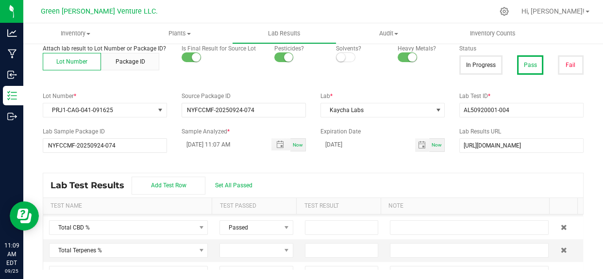
scroll to position [0, 0]
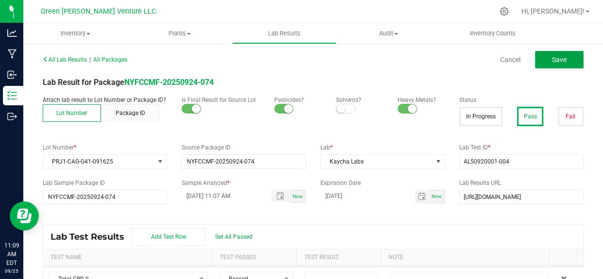
click at [544, 62] on button "Save" at bounding box center [559, 59] width 49 height 17
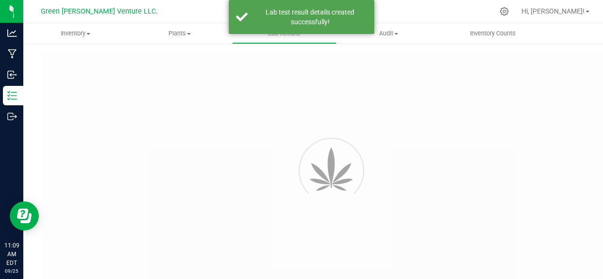
type input "NYFCCMF-20250924-074"
type input "AL50920001-004"
type input "NYFCCMF-20250924-074"
type input "09/24/2025 11:07 AM"
type input "09/24/2026"
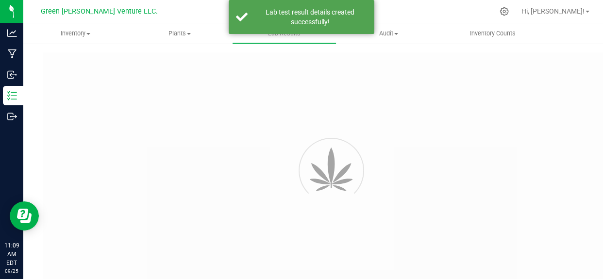
type input "https://www.florettecannabis.com/test-results"
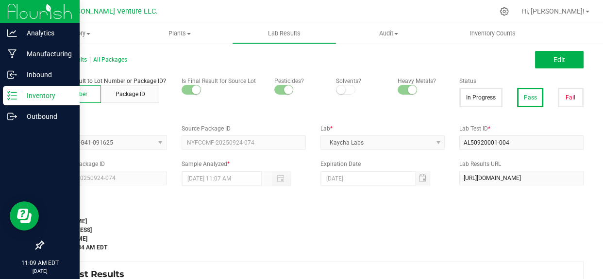
click at [49, 98] on p "Inventory" at bounding box center [46, 96] width 58 height 12
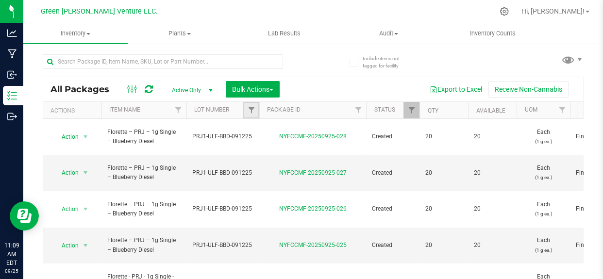
click at [248, 115] on link "Filter" at bounding box center [251, 110] width 16 height 17
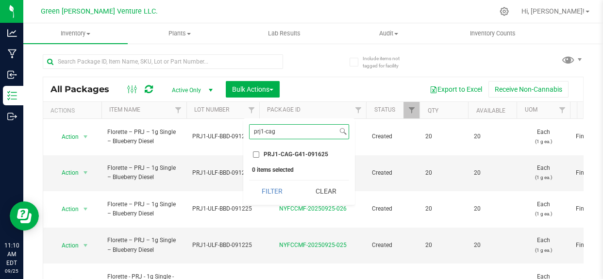
type input "prj1-cag"
click at [285, 158] on li "PRJ1-CAG-G41-091625" at bounding box center [299, 155] width 100 height 10
click at [278, 151] on span "PRJ1-CAG-G41-091625" at bounding box center [296, 154] width 65 height 6
click at [259, 151] on input "PRJ1-CAG-G41-091625" at bounding box center [256, 154] width 6 height 6
checkbox input "true"
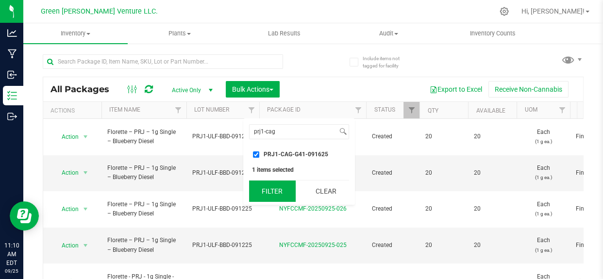
click at [270, 191] on button "Filter" at bounding box center [272, 191] width 47 height 21
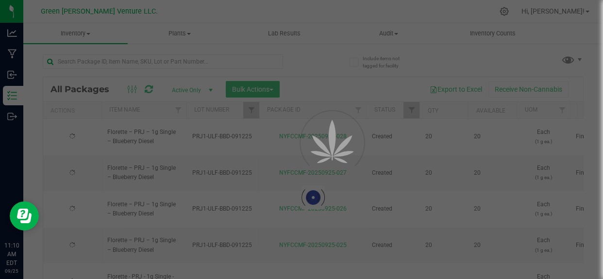
type input "[DATE]"
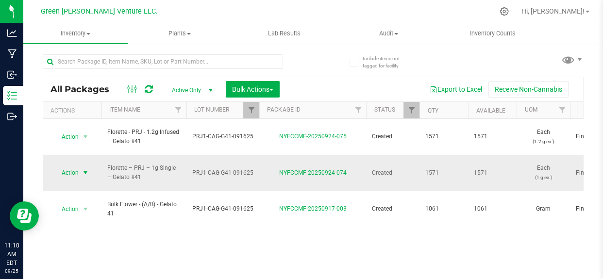
click at [61, 166] on span "Action" at bounding box center [66, 173] width 26 height 14
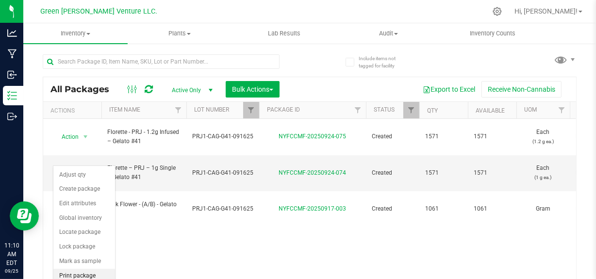
click at [79, 270] on li "Print package label" at bounding box center [84, 282] width 62 height 27
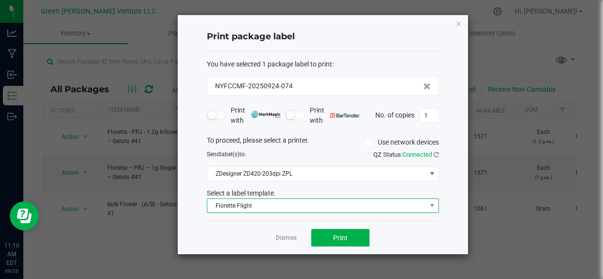
click at [259, 208] on span "Florette Flight" at bounding box center [316, 206] width 219 height 14
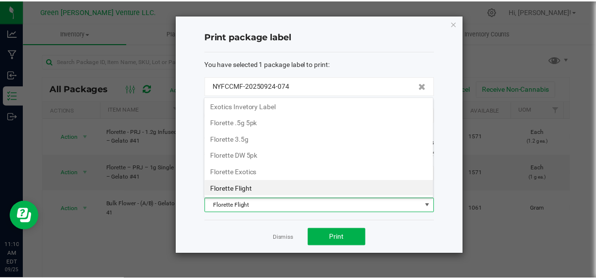
scroll to position [15, 232]
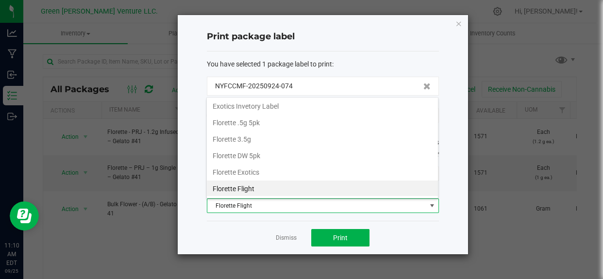
click at [233, 231] on div "Dismiss Print" at bounding box center [323, 238] width 232 height 34
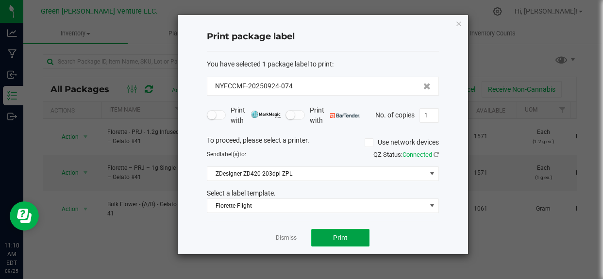
click at [330, 229] on button "Print" at bounding box center [340, 237] width 58 height 17
click at [278, 236] on link "Dismiss" at bounding box center [286, 238] width 21 height 8
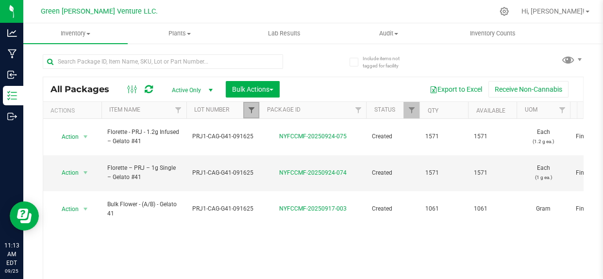
click at [247, 112] on span "Filter" at bounding box center [251, 110] width 8 height 8
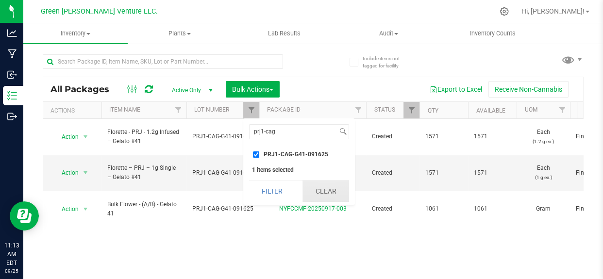
click at [324, 193] on button "Clear" at bounding box center [325, 191] width 47 height 21
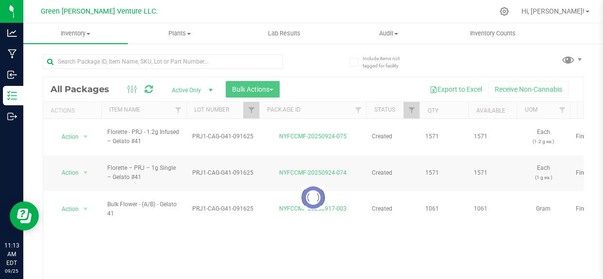
checkbox input "false"
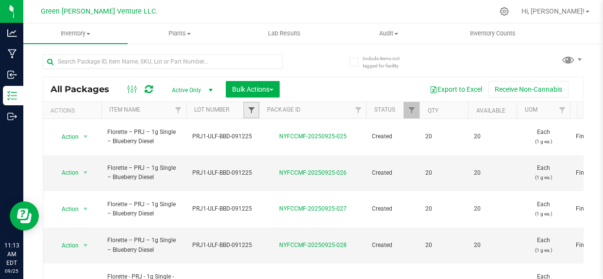
click at [250, 110] on span "Filter" at bounding box center [251, 110] width 8 height 8
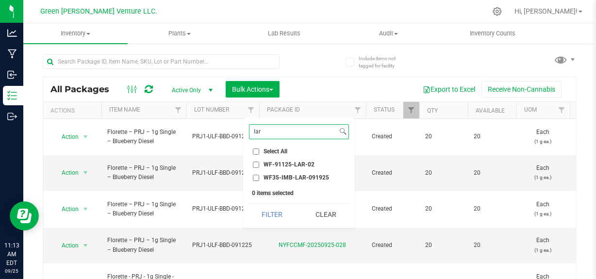
type input "lar"
click at [302, 179] on span "WF35-IMB-LAR-091925" at bounding box center [297, 178] width 66 height 6
click at [259, 179] on input "WF35-IMB-LAR-091925" at bounding box center [256, 178] width 6 height 6
checkbox input "true"
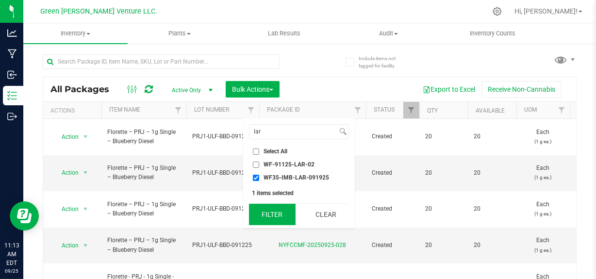
click at [282, 218] on button "Filter" at bounding box center [272, 214] width 47 height 21
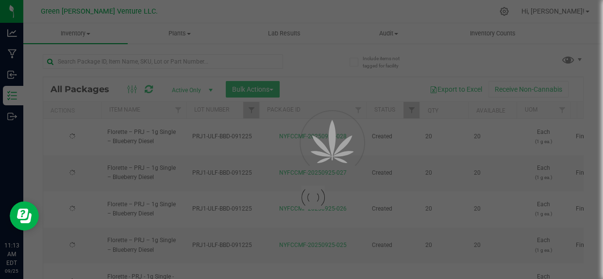
type input "[DATE]"
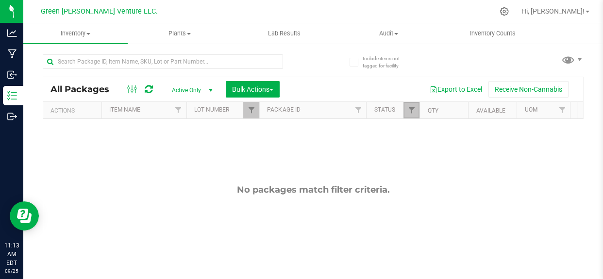
click at [416, 111] on link "Filter" at bounding box center [411, 110] width 16 height 17
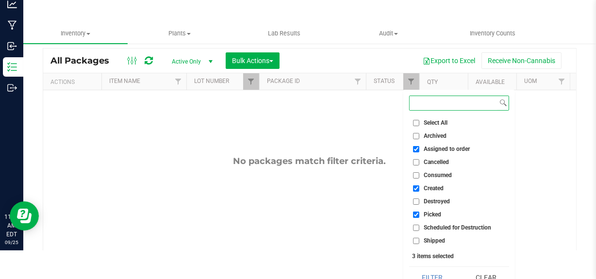
scroll to position [40, 0]
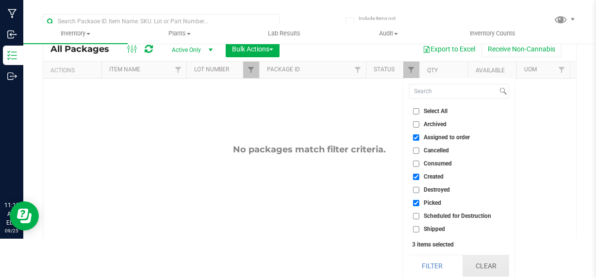
click at [481, 264] on button "Clear" at bounding box center [486, 265] width 47 height 21
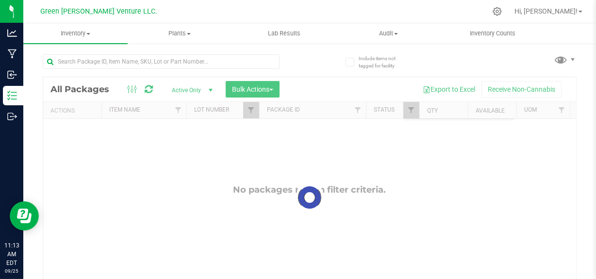
scroll to position [0, 0]
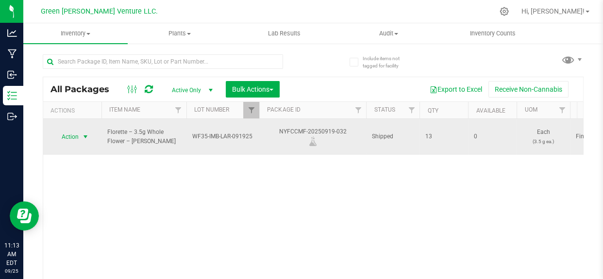
click at [75, 130] on span "Action" at bounding box center [66, 137] width 26 height 14
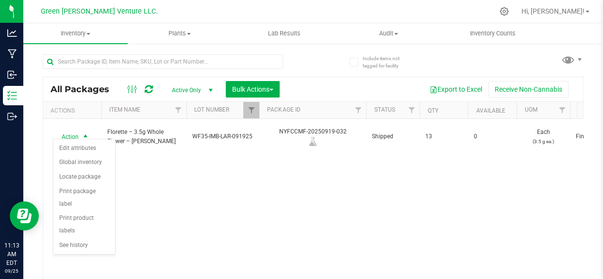
click at [220, 193] on div "Action Action Edit attributes Global inventory Locate package Print package lab…" at bounding box center [313, 207] width 540 height 176
click at [255, 115] on link "Filter" at bounding box center [251, 110] width 16 height 17
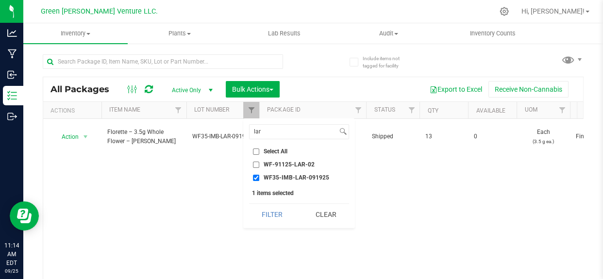
click at [255, 163] on input "WF-91125-LAR-02" at bounding box center [256, 165] width 6 height 6
checkbox input "true"
click at [272, 217] on button "Filter" at bounding box center [272, 214] width 47 height 21
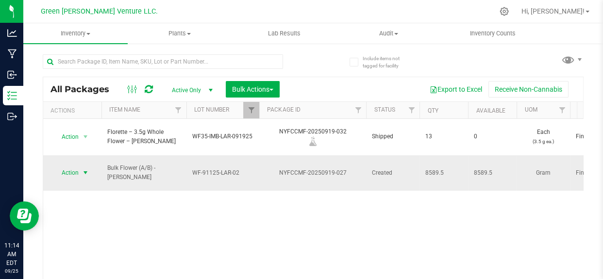
click at [62, 166] on span "Action" at bounding box center [66, 173] width 26 height 14
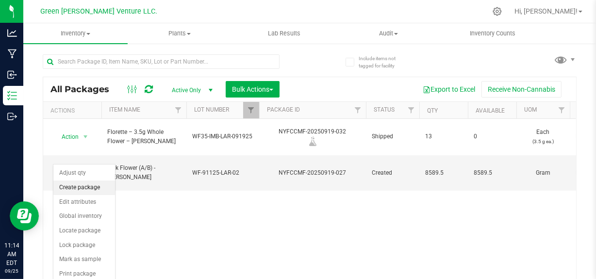
click at [93, 190] on li "Create package" at bounding box center [84, 188] width 62 height 15
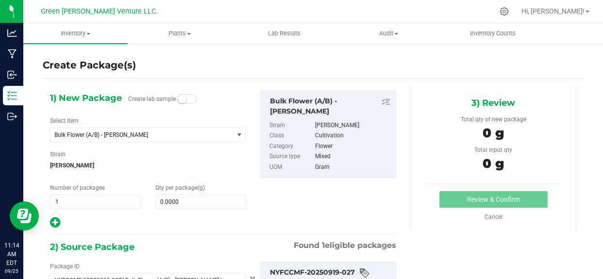
type input "0.0000 g"
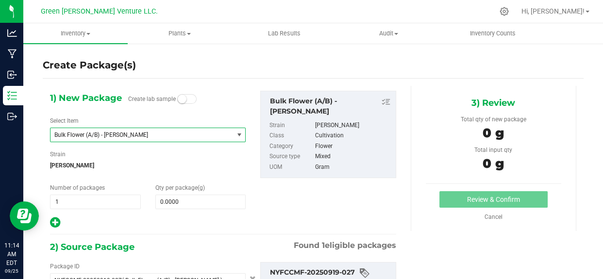
click at [115, 134] on span "Bulk Flower (A/B) - [PERSON_NAME]" at bounding box center [138, 135] width 168 height 7
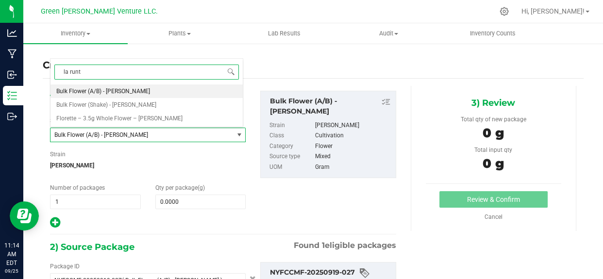
type input "la runtz"
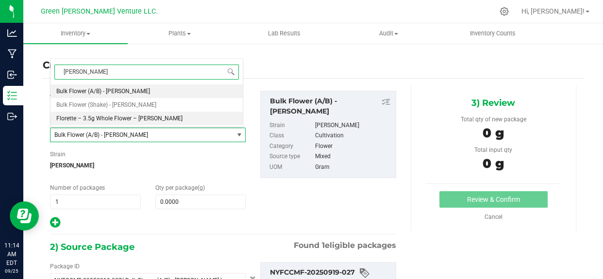
click at [102, 118] on span "Florette – 3.5g Whole Flower – LA Runtz" at bounding box center [119, 118] width 126 height 7
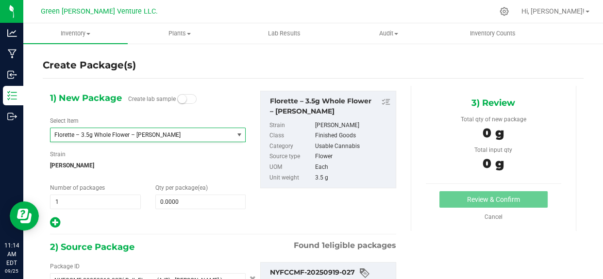
type input "0"
click at [172, 196] on span at bounding box center [200, 202] width 91 height 15
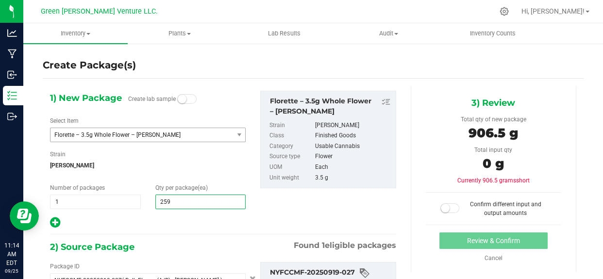
type input "2592"
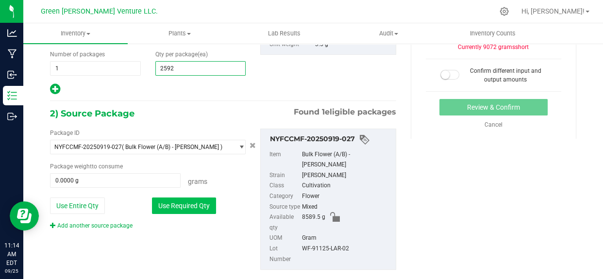
scroll to position [151, 0]
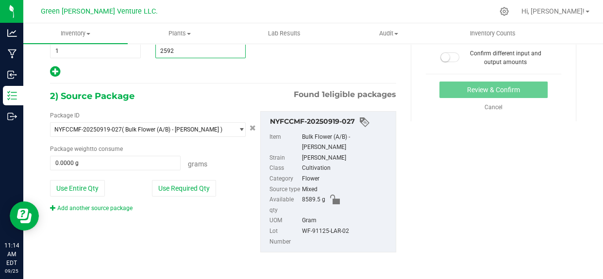
type input "2,592"
drag, startPoint x: 294, startPoint y: 199, endPoint x: 318, endPoint y: 208, distance: 25.7
click at [318, 208] on li "Available qty 8589.5 g" at bounding box center [329, 205] width 121 height 21
click at [247, 222] on div "Package ID NYFCCMF-20250919-027 ( Bulk Flower (A/B) - LA Runtz ) NYFCCMF-202509…" at bounding box center [223, 181] width 361 height 157
click at [179, 54] on span "2,592 2592" at bounding box center [200, 51] width 91 height 15
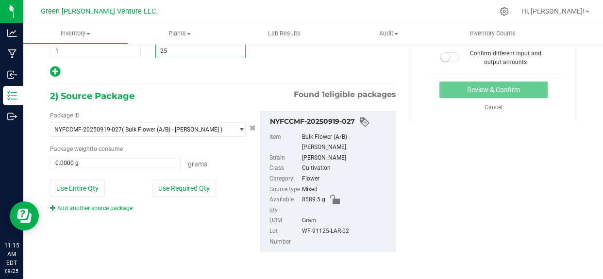
type input "2"
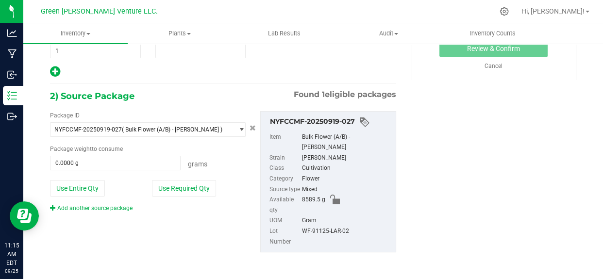
type input "0"
click at [74, 178] on div "Package ID NYFCCMF-20250919-027 ( Bulk Flower (A/B) - LA Runtz ) NYFCCMF-202509…" at bounding box center [148, 161] width 210 height 101
click at [76, 193] on button "Use Entire Qty" at bounding box center [77, 188] width 55 height 17
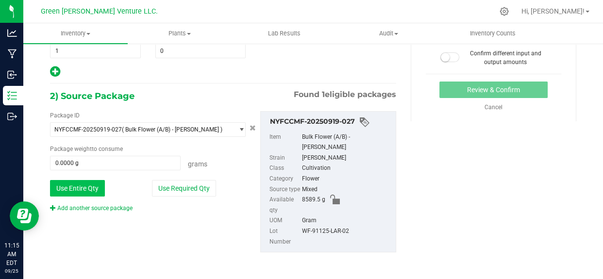
type input "8589.5000 g"
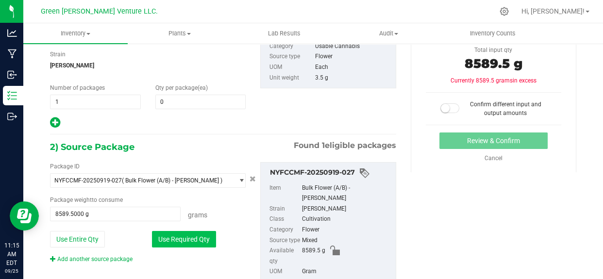
scroll to position [107, 0]
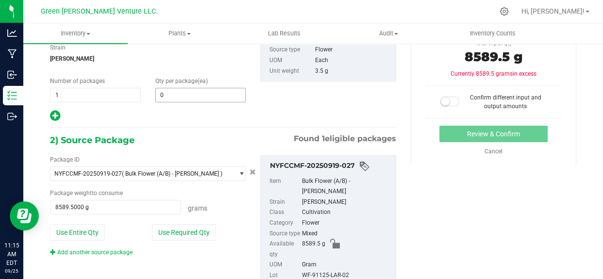
click at [170, 88] on span "0 0" at bounding box center [200, 95] width 91 height 15
type input "2454"
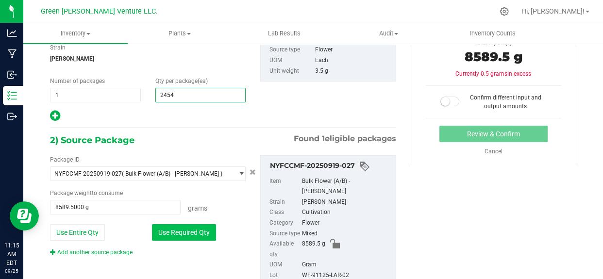
type input "2,454"
click at [181, 230] on button "Use Required Qty" at bounding box center [184, 232] width 64 height 17
type input "8589.0000 g"
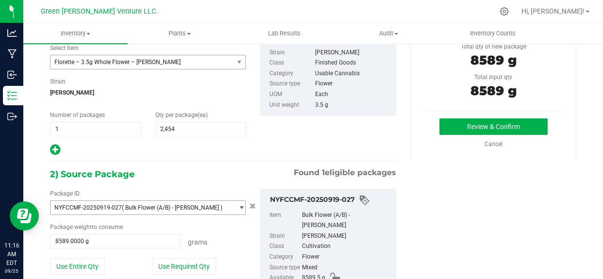
scroll to position [88, 0]
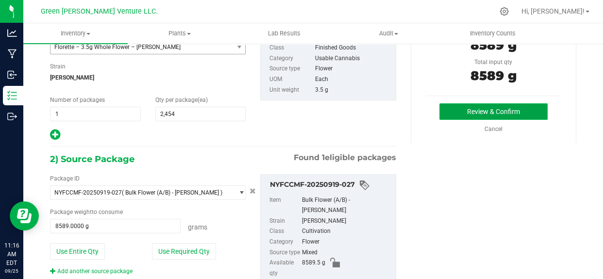
click at [452, 114] on button "Review & Confirm" at bounding box center [493, 111] width 108 height 17
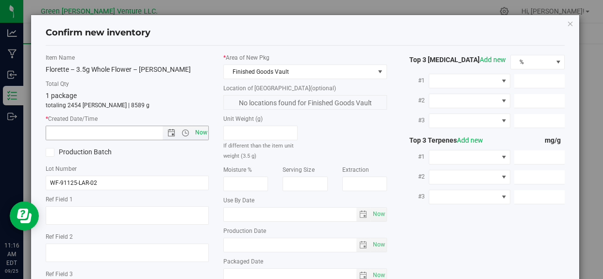
click at [193, 132] on span "Now" at bounding box center [201, 133] width 17 height 14
type input "9/25/2025 11:16 AM"
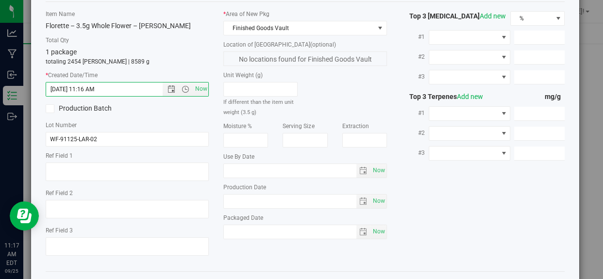
scroll to position [83, 0]
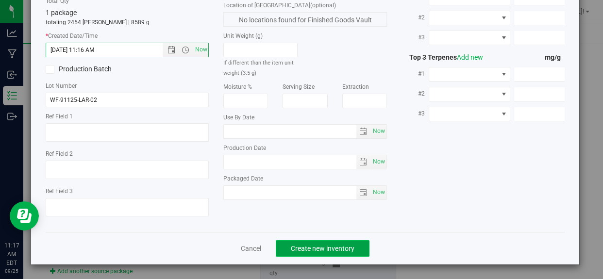
click at [350, 251] on span "Create new inventory" at bounding box center [323, 249] width 64 height 8
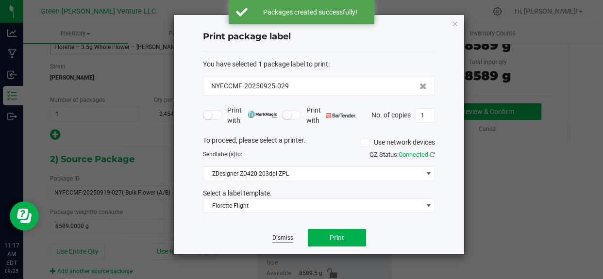
click at [283, 240] on link "Dismiss" at bounding box center [282, 238] width 21 height 8
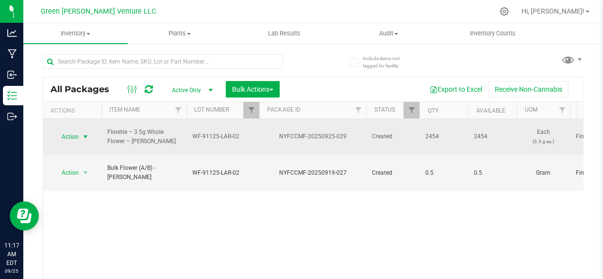
click at [73, 131] on span "Action" at bounding box center [66, 137] width 26 height 14
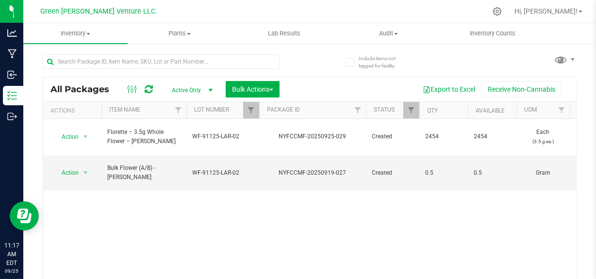
click at [330, 202] on div "Action Action Adjust qty Create package Edit attributes Global inventory Locate…" at bounding box center [309, 207] width 533 height 176
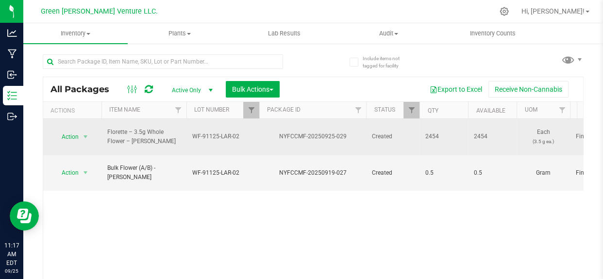
drag, startPoint x: 244, startPoint y: 132, endPoint x: 169, endPoint y: 143, distance: 75.1
click at [220, 133] on span "WF-91125-LAR-02" at bounding box center [222, 136] width 61 height 9
type input "WF-"
click at [202, 132] on span "WF-" at bounding box center [222, 136] width 61 height 9
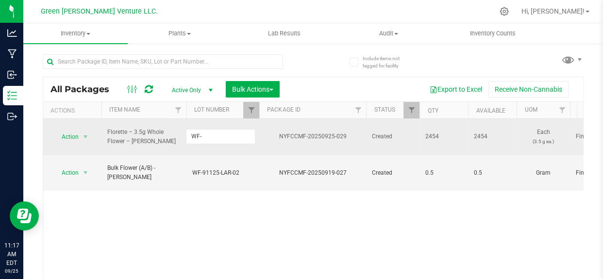
click at [202, 129] on input "WF-" at bounding box center [220, 136] width 69 height 15
type input "W"
type input "WF35-IMB-LAR-091925"
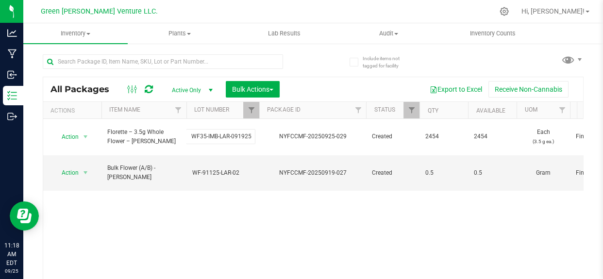
click at [192, 194] on div "All Packages Active Only Active Only Lab Samples Locked All Bulk Actions Add to…" at bounding box center [313, 198] width 541 height 242
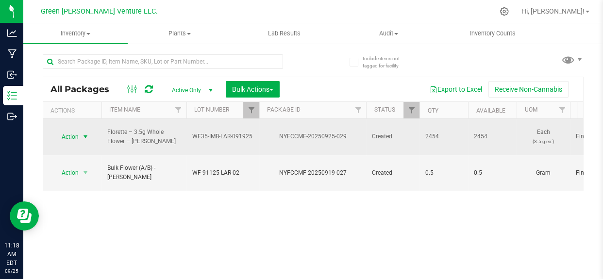
click at [84, 133] on span "select" at bounding box center [86, 137] width 8 height 8
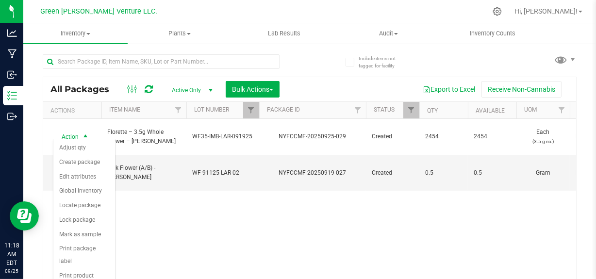
drag, startPoint x: 238, startPoint y: 230, endPoint x: 265, endPoint y: 223, distance: 27.7
click at [241, 230] on div "Action Action Adjust qty Create package Edit attributes Global inventory Locate…" at bounding box center [309, 207] width 533 height 176
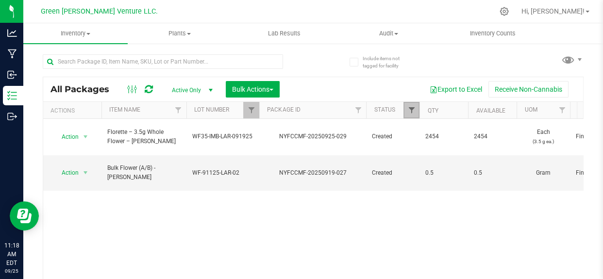
click at [410, 114] on span "Filter" at bounding box center [411, 110] width 8 height 8
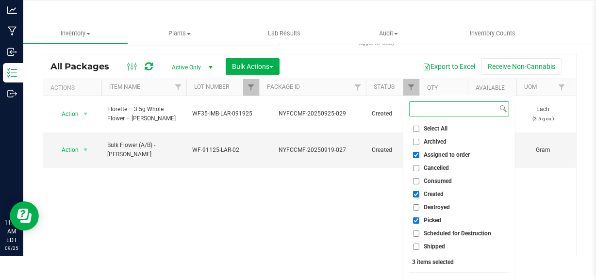
scroll to position [40, 0]
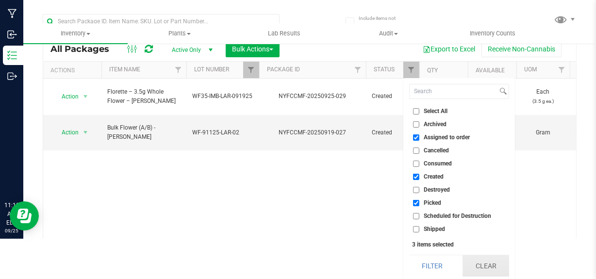
click at [475, 265] on button "Clear" at bounding box center [486, 265] width 47 height 21
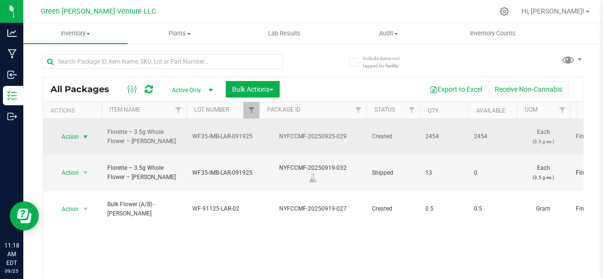
click at [76, 130] on span "Action" at bounding box center [66, 137] width 26 height 14
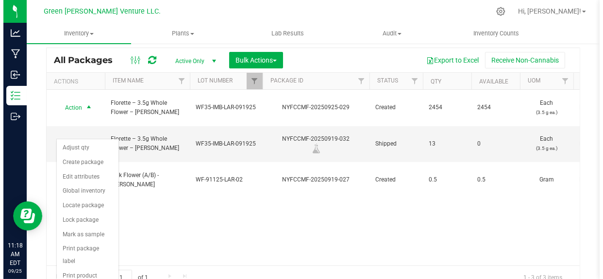
scroll to position [59, 0]
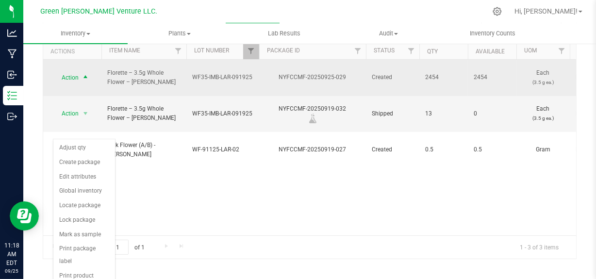
click at [76, 75] on span "Action" at bounding box center [66, 78] width 26 height 14
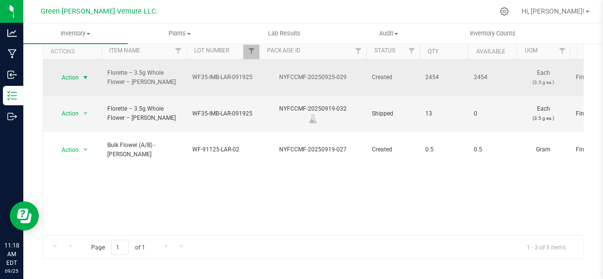
click at [76, 75] on span "Action" at bounding box center [66, 78] width 26 height 14
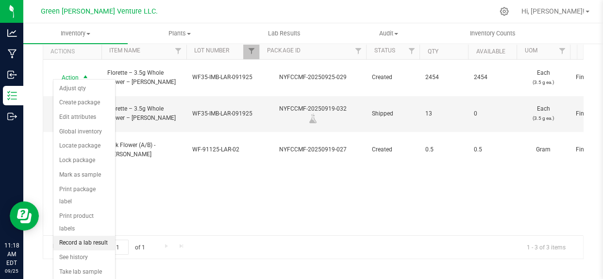
click at [81, 236] on li "Record a lab result" at bounding box center [84, 243] width 62 height 15
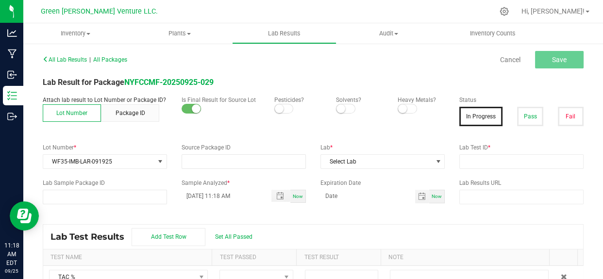
type input "NYFCCMF-20250925-029"
click at [285, 107] on span at bounding box center [283, 109] width 19 height 10
click at [399, 111] on small at bounding box center [402, 108] width 9 height 9
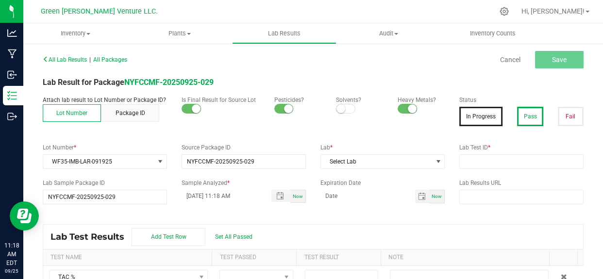
click at [531, 118] on button "Pass" at bounding box center [530, 116] width 26 height 19
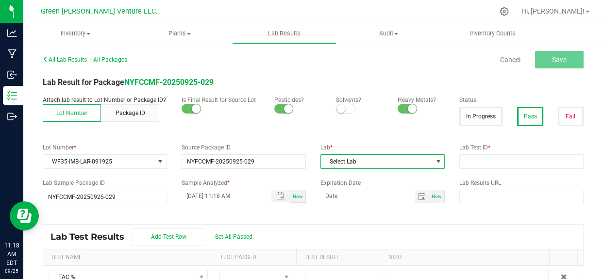
click at [362, 160] on span "Select Lab" at bounding box center [376, 162] width 111 height 14
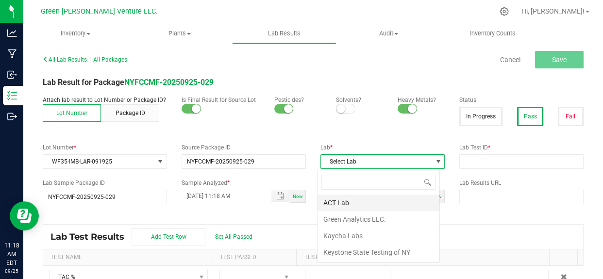
scroll to position [15, 122]
click at [342, 236] on li "Kaycha Labs" at bounding box center [379, 236] width 122 height 17
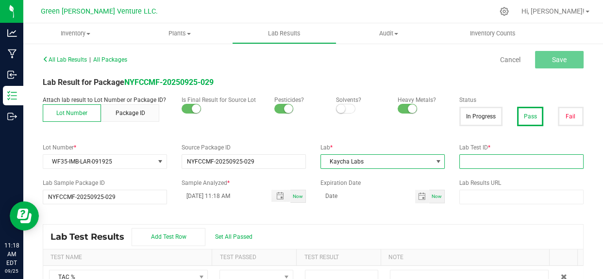
click at [473, 164] on input "text" at bounding box center [521, 161] width 124 height 15
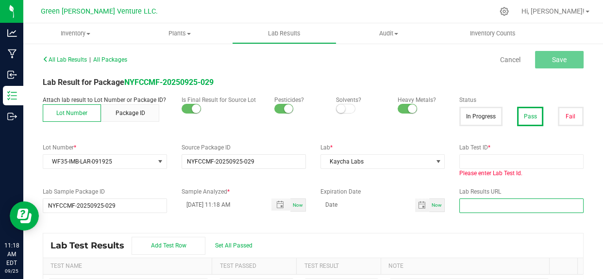
click at [495, 204] on input "text" at bounding box center [521, 206] width 124 height 15
paste input "https://www.florettecannabis.com/test-results"
type input "https://www.florettecannabis.com/test-results"
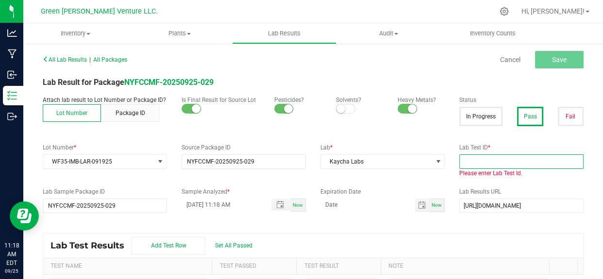
click at [484, 158] on input "text" at bounding box center [521, 161] width 124 height 15
paste input "AL50920001-007"
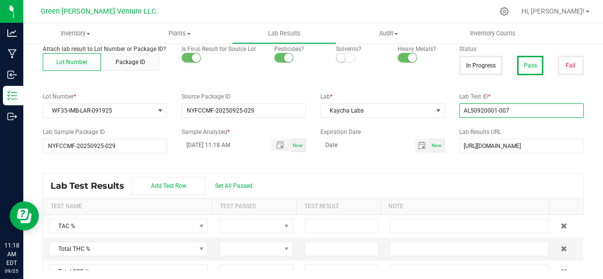
scroll to position [51, 0]
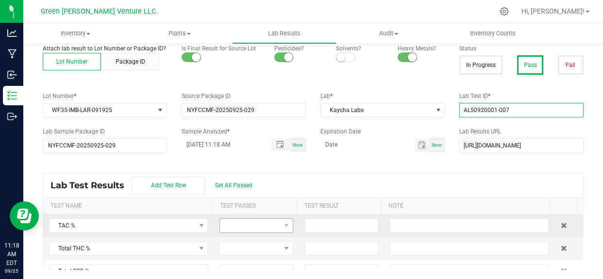
type input "AL50920001-007"
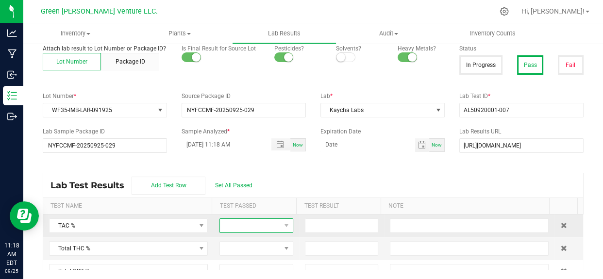
click at [245, 231] on span at bounding box center [250, 226] width 61 height 14
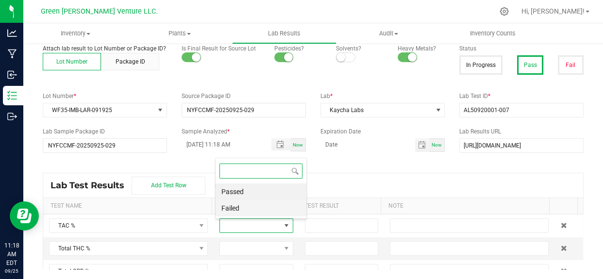
scroll to position [15, 70]
click at [249, 193] on li "Passed" at bounding box center [261, 192] width 91 height 17
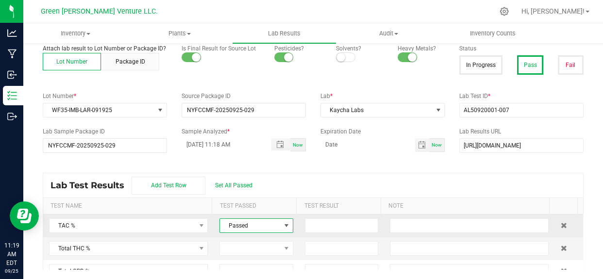
click at [309, 217] on td at bounding box center [341, 226] width 85 height 23
click at [323, 221] on input at bounding box center [341, 226] width 73 height 14
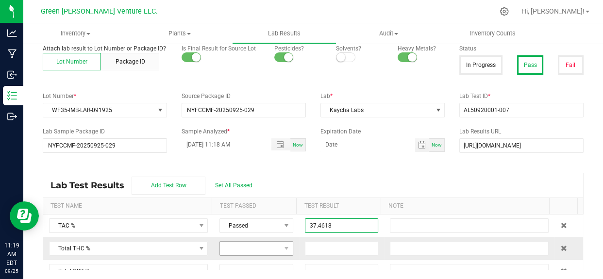
type input "37.4618"
click at [266, 247] on span at bounding box center [250, 249] width 61 height 14
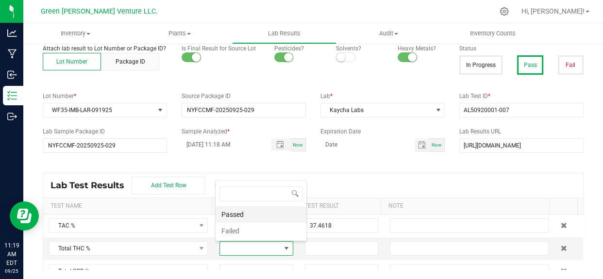
click at [239, 217] on li "Passed" at bounding box center [261, 214] width 91 height 17
click at [318, 245] on input at bounding box center [341, 249] width 73 height 14
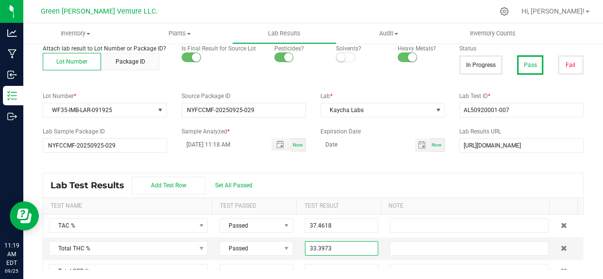
type input "33.3973"
click at [357, 176] on div "Lab Test Results Add Test Row Set All Passed" at bounding box center [313, 185] width 540 height 24
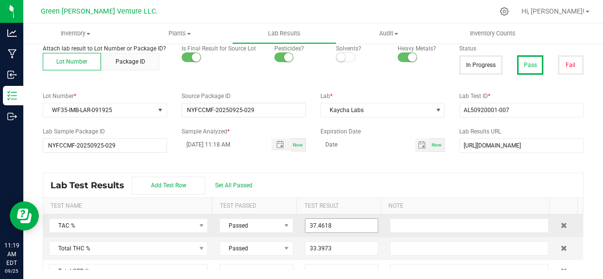
scroll to position [44, 0]
click at [318, 227] on input at bounding box center [341, 228] width 73 height 14
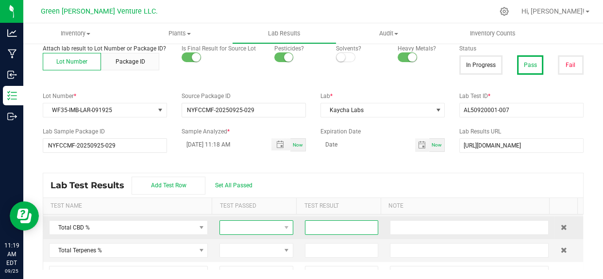
click at [247, 223] on span at bounding box center [250, 228] width 61 height 14
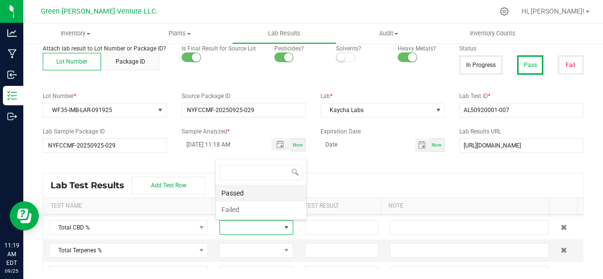
scroll to position [15, 70]
click at [236, 195] on li "Passed" at bounding box center [261, 193] width 91 height 17
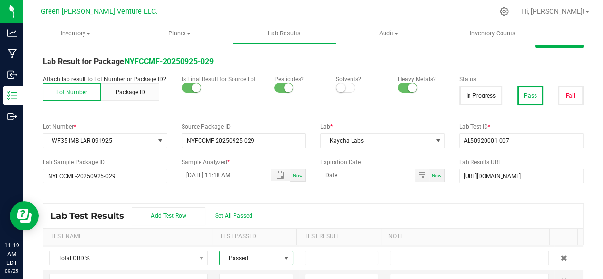
scroll to position [0, 0]
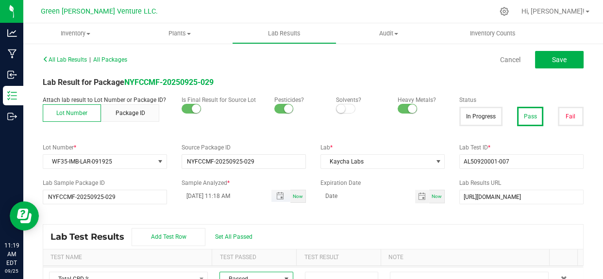
click at [201, 198] on input "09/25/2025 11:18 AM" at bounding box center [222, 196] width 80 height 12
click at [199, 194] on input "09/25/2025 11:18 AM" at bounding box center [222, 196] width 80 height 12
type input "09/24/2025 11:18 AM"
click at [339, 195] on input "month/day/year" at bounding box center [367, 196] width 95 height 12
type input "09/24/2026"
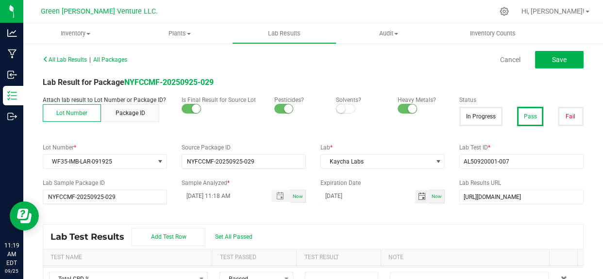
click at [333, 222] on div "All Lab Results | All Packages Cancel Save Lab Result for Package NYFCCMF-20250…" at bounding box center [313, 186] width 541 height 269
click at [544, 63] on button "Save" at bounding box center [559, 59] width 49 height 17
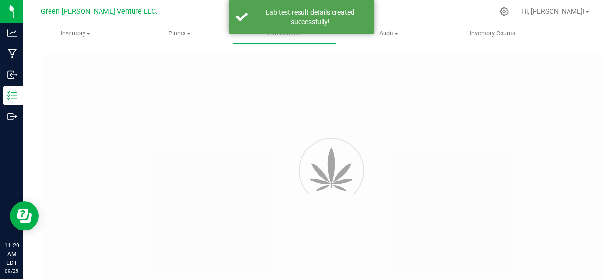
type input "NYFCCMF-20250925-029"
type input "AL50920001-007"
type input "NYFCCMF-20250925-029"
type input "09/24/2025 11:18 AM"
type input "09/24/2026"
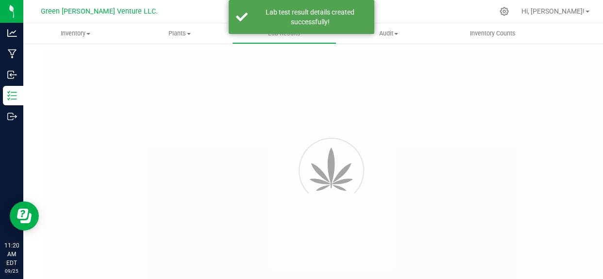
type input "https://www.florettecannabis.com/test-results"
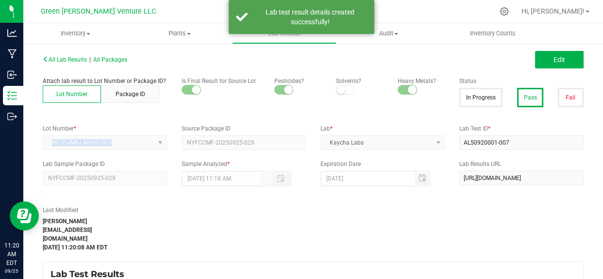
drag, startPoint x: 116, startPoint y: 141, endPoint x: 34, endPoint y: 137, distance: 82.1
click at [34, 137] on div "All Lab Results | All Packages Edit Attach lab result to Lot Number or Package …" at bounding box center [313, 206] width 580 height 326
copy span "WF35-IMB-LAR-091925"
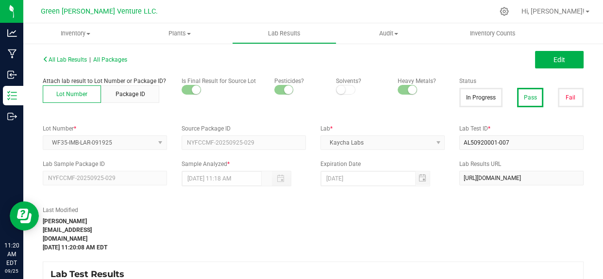
click at [240, 231] on div "Last Modified anna@casaverdefarms.com Sep 25, 2025 11:20:08 AM EDT" at bounding box center [243, 229] width 417 height 46
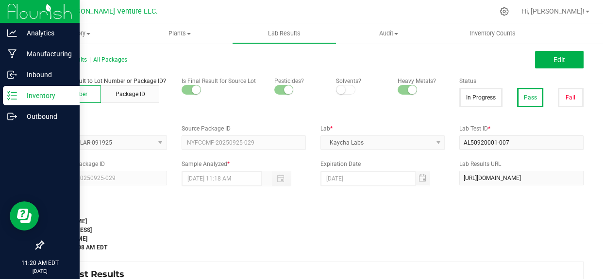
click at [15, 92] on icon at bounding box center [12, 96] width 10 height 10
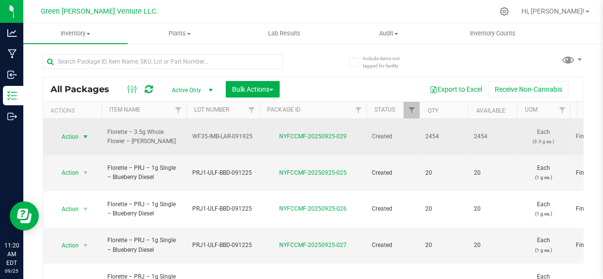
click at [78, 130] on span "Action" at bounding box center [66, 137] width 26 height 14
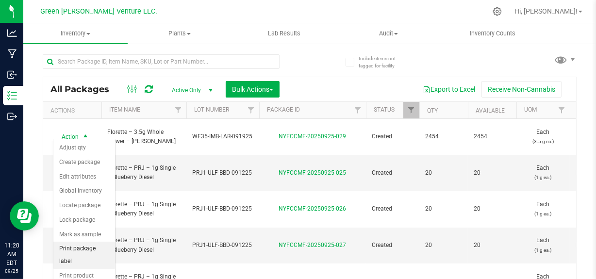
click at [85, 248] on li "Print package label" at bounding box center [84, 255] width 62 height 27
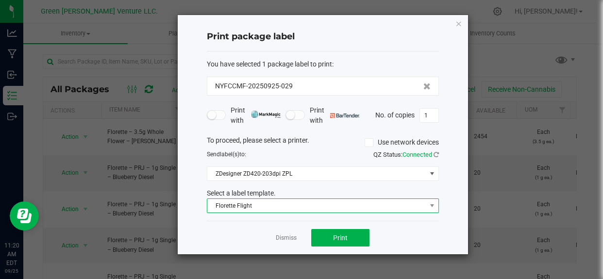
click at [285, 207] on span "Florette Flight" at bounding box center [316, 206] width 219 height 14
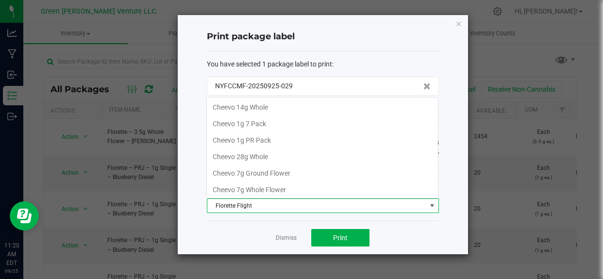
scroll to position [117, 0]
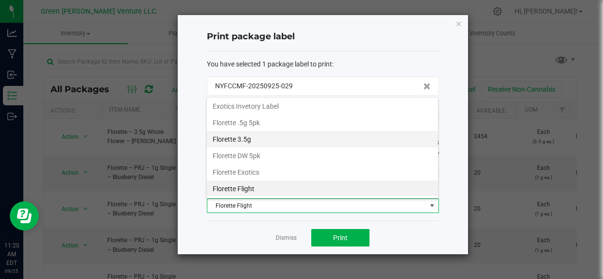
click at [258, 144] on li "Florette 3.5g" at bounding box center [322, 139] width 231 height 17
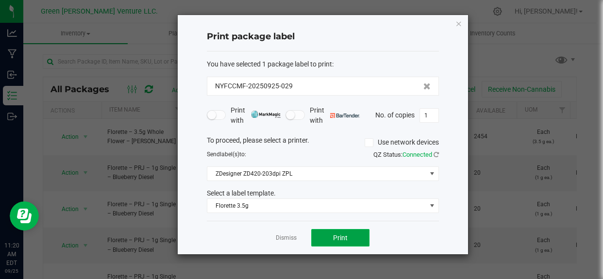
click at [322, 236] on button "Print" at bounding box center [340, 237] width 58 height 17
drag, startPoint x: 205, startPoint y: 217, endPoint x: 205, endPoint y: 222, distance: 5.4
click at [204, 217] on div "Print package label You have selected 1 package label to print : NYFCCMF-202509…" at bounding box center [323, 134] width 290 height 239
click at [205, 222] on div "Print package label You have selected 1 package label to print : NYFCCMF-202509…" at bounding box center [323, 134] width 290 height 239
click at [275, 239] on div "Dismiss Print" at bounding box center [323, 238] width 232 height 34
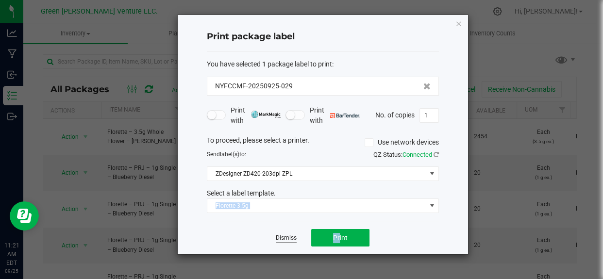
click at [289, 239] on link "Dismiss" at bounding box center [286, 238] width 21 height 8
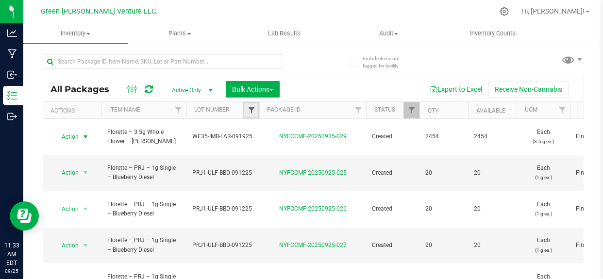
click at [250, 112] on span "Filter" at bounding box center [251, 110] width 8 height 8
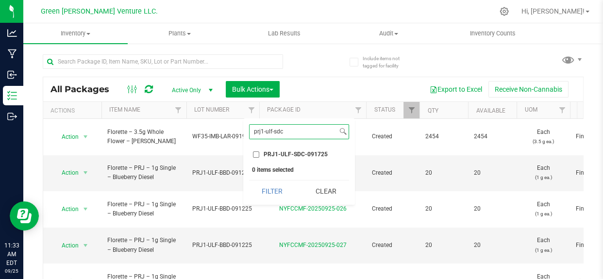
type input "prj1-ulf-sdc"
click at [290, 153] on span "PRJ1-ULF-SDC-091725" at bounding box center [296, 154] width 64 height 6
click at [259, 153] on input "PRJ1-ULF-SDC-091725" at bounding box center [256, 154] width 6 height 6
checkbox input "true"
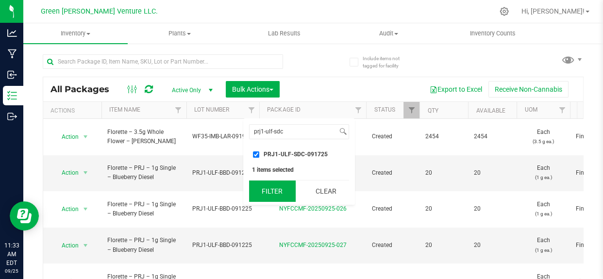
click at [266, 198] on button "Filter" at bounding box center [272, 191] width 47 height 21
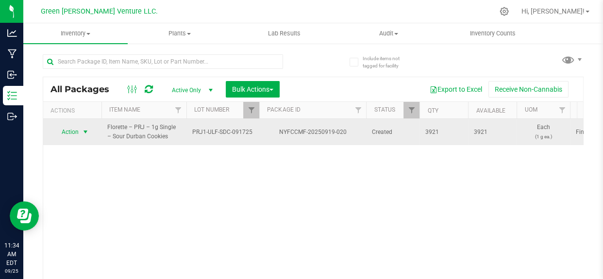
click at [81, 133] on span "select" at bounding box center [86, 132] width 12 height 14
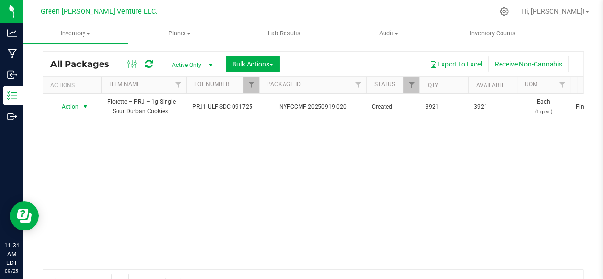
scroll to position [59, 0]
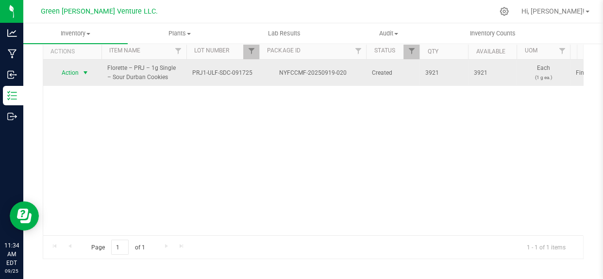
drag, startPoint x: 70, startPoint y: 71, endPoint x: 67, endPoint y: 76, distance: 5.4
click at [69, 71] on span "Action" at bounding box center [66, 73] width 26 height 14
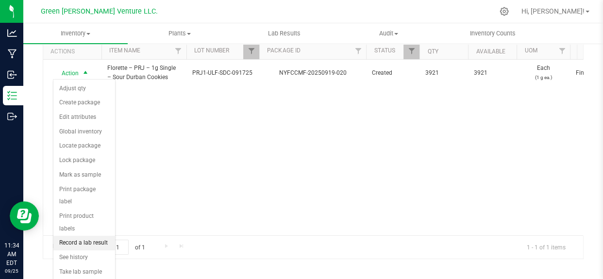
click at [69, 236] on li "Record a lab result" at bounding box center [84, 243] width 62 height 15
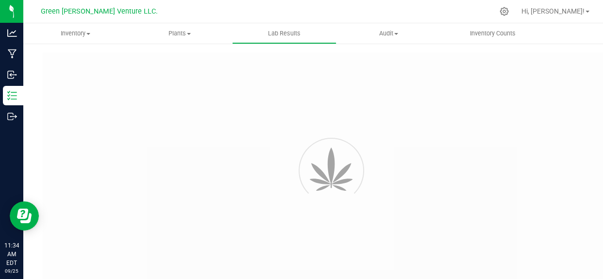
type input "NYFCCMF-20250919-020"
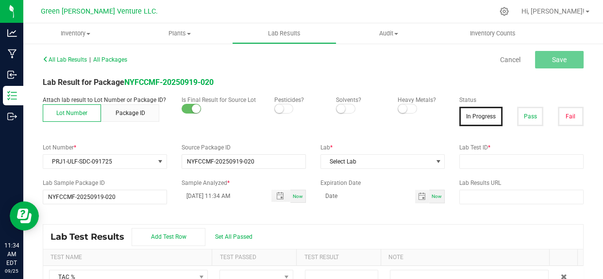
click at [280, 106] on span at bounding box center [283, 109] width 19 height 10
click at [400, 110] on small at bounding box center [402, 108] width 9 height 9
click at [520, 117] on button "Pass" at bounding box center [530, 116] width 26 height 19
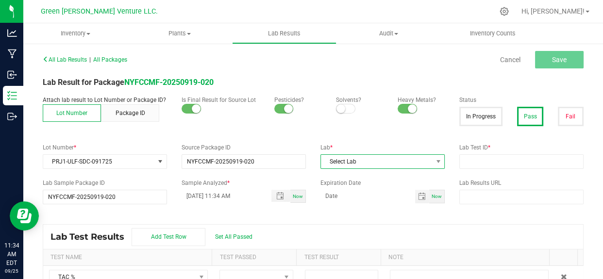
click at [345, 161] on span "Select Lab" at bounding box center [376, 162] width 111 height 14
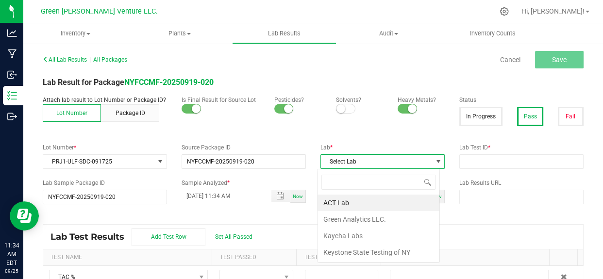
scroll to position [15, 122]
click at [335, 239] on li "Kaycha Labs" at bounding box center [379, 236] width 122 height 17
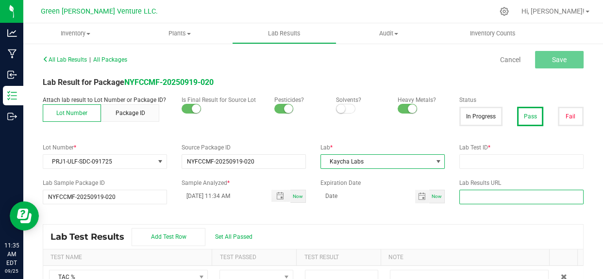
click at [496, 200] on input "text" at bounding box center [521, 197] width 124 height 15
paste input "https://www.florettecannabis.com/test-results"
type input "https://www.florettecannabis.com/test-results"
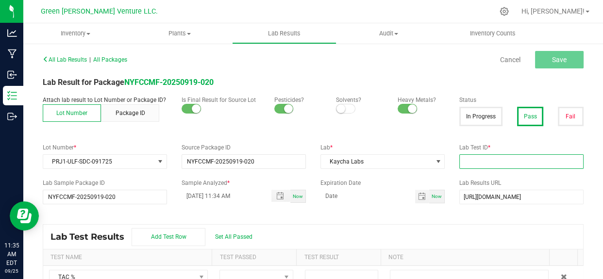
click at [477, 157] on input "text" at bounding box center [521, 161] width 124 height 15
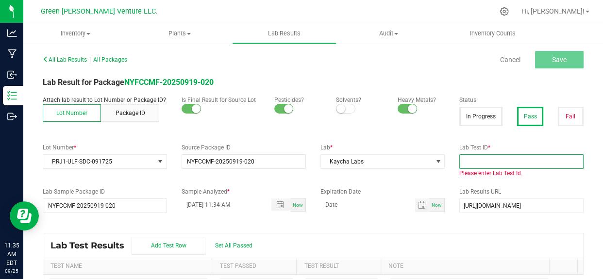
paste input "AL50920001-011"
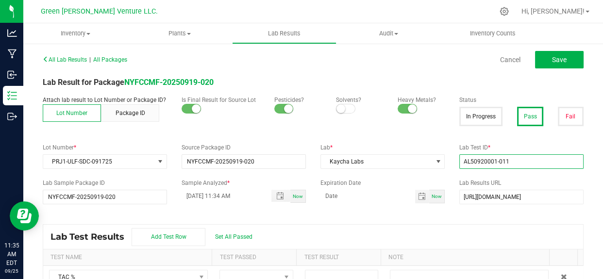
type input "AL50920001-011"
click at [199, 194] on input "09/25/2025 11:34 AM" at bounding box center [222, 196] width 80 height 12
type input "09/24/2025 11:34 AM"
click at [340, 196] on input at bounding box center [367, 196] width 95 height 12
type input "09/24/2026"
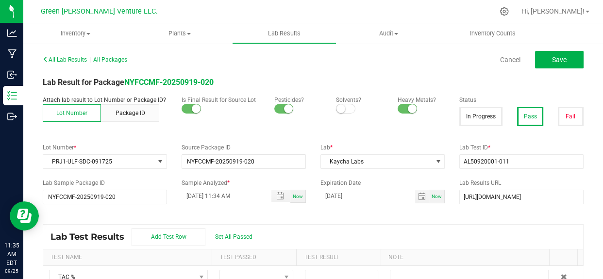
click at [334, 212] on div "All Lab Results | All Packages Cancel Save Lab Result for Package NYFCCMF-20250…" at bounding box center [313, 186] width 541 height 269
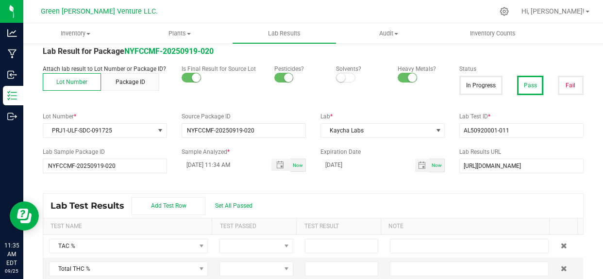
scroll to position [51, 0]
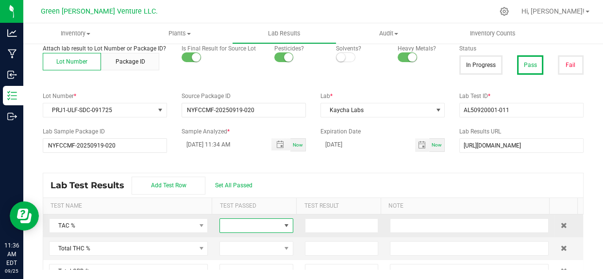
click at [259, 223] on span at bounding box center [250, 226] width 61 height 14
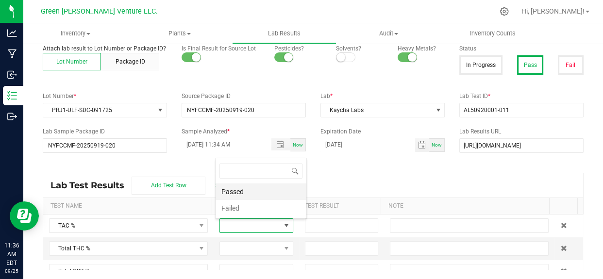
click at [246, 193] on li "Passed" at bounding box center [261, 192] width 91 height 17
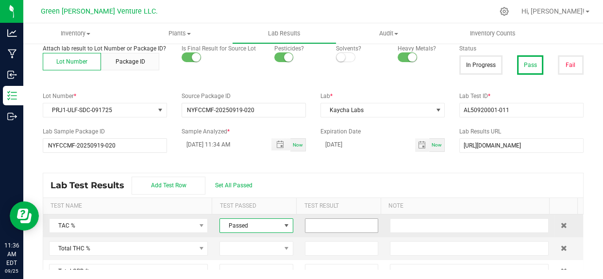
click at [317, 227] on input at bounding box center [341, 226] width 73 height 14
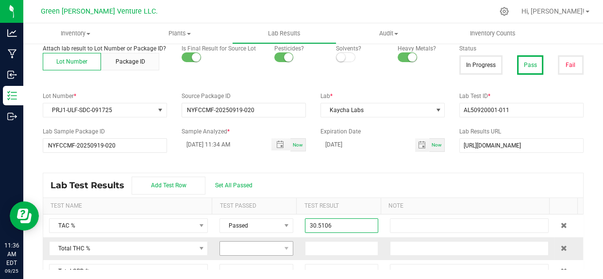
type input "30.5106"
click at [239, 252] on span at bounding box center [250, 249] width 61 height 14
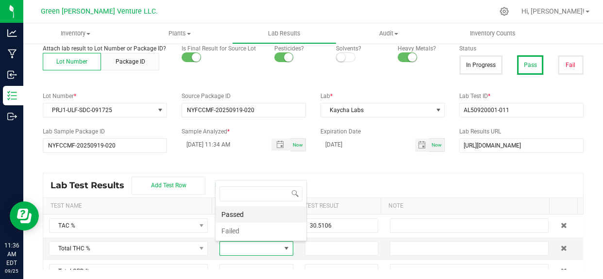
click at [239, 213] on li "Passed" at bounding box center [261, 214] width 91 height 17
click at [315, 246] on input at bounding box center [341, 249] width 73 height 14
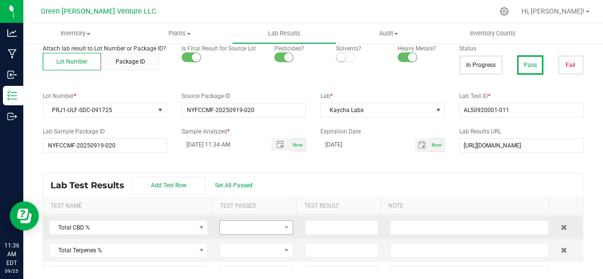
scroll to position [44, 0]
type input "26.3800"
click at [266, 227] on span at bounding box center [250, 228] width 61 height 14
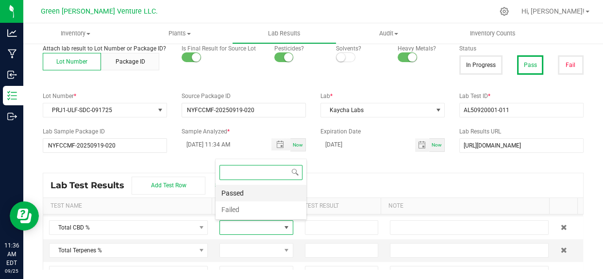
scroll to position [15, 70]
click at [245, 189] on li "Passed" at bounding box center [261, 193] width 91 height 17
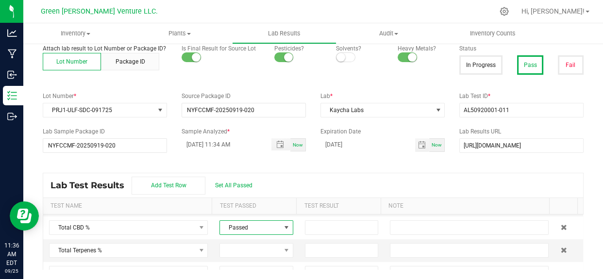
click at [351, 171] on div "All Lab Results | All Packages Cancel Save Lab Result for Package NYFCCMF-20250…" at bounding box center [313, 135] width 541 height 269
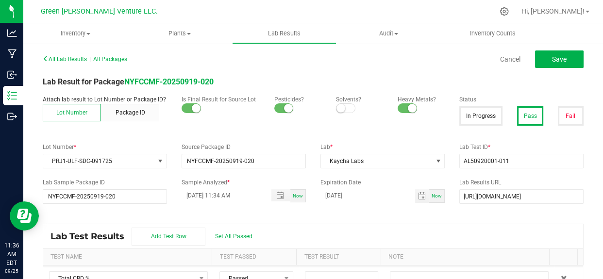
scroll to position [0, 0]
click at [556, 54] on button "Save" at bounding box center [559, 59] width 49 height 17
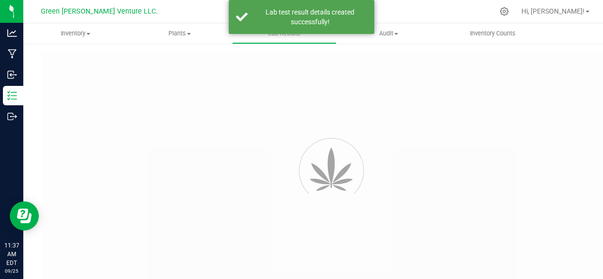
type input "NYFCCMF-20250919-020"
type input "AL50920001-011"
type input "NYFCCMF-20250919-020"
type input "09/24/2025 11:34 AM"
type input "09/24/2026"
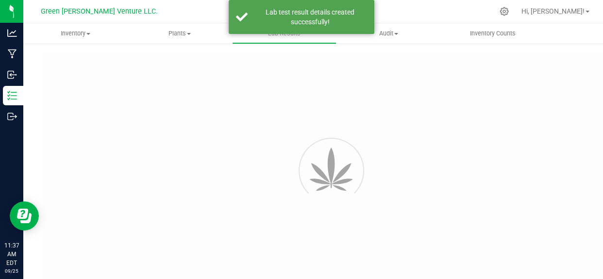
type input "https://www.florettecannabis.com/test-results"
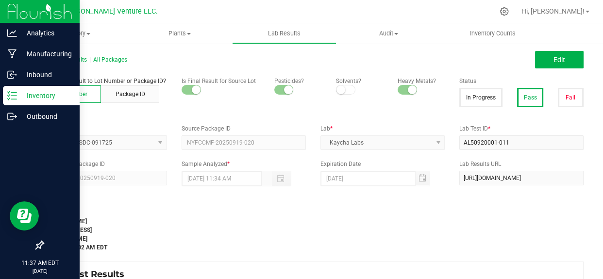
click at [19, 94] on p "Inventory" at bounding box center [46, 96] width 58 height 12
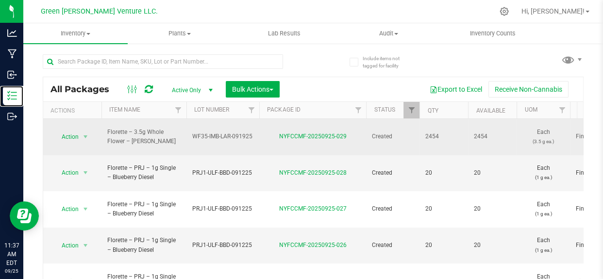
type input "[DATE]"
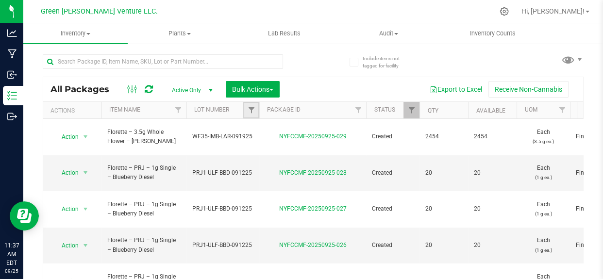
click at [250, 115] on link "Filter" at bounding box center [251, 110] width 16 height 17
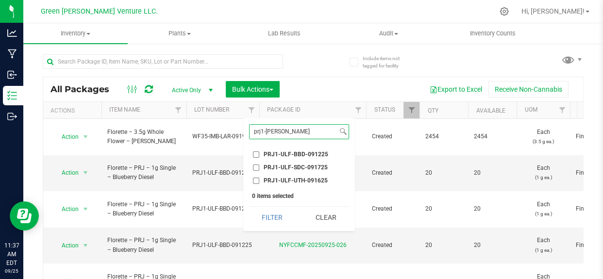
type input "prj1-ulf"
click at [282, 163] on li "PRJ1-ULF-SDC-091725" at bounding box center [299, 168] width 100 height 10
click at [284, 168] on span "PRJ1-ULF-SDC-091725" at bounding box center [296, 168] width 64 height 6
click at [259, 168] on input "PRJ1-ULF-SDC-091725" at bounding box center [256, 168] width 6 height 6
checkbox input "true"
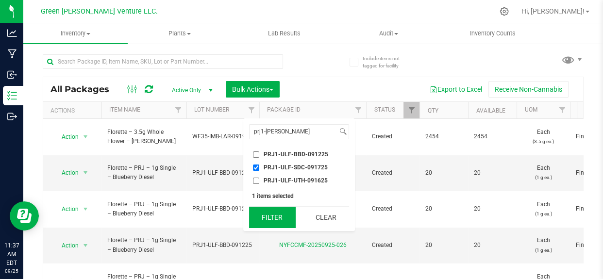
click at [289, 216] on button "Filter" at bounding box center [272, 217] width 47 height 21
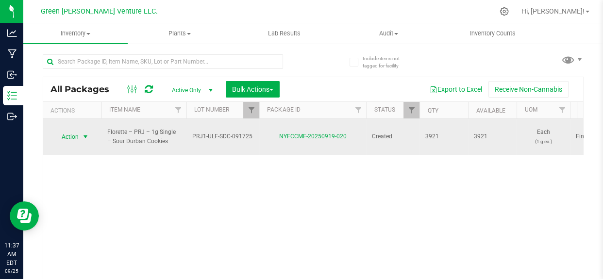
click at [83, 133] on span "select" at bounding box center [86, 137] width 8 height 8
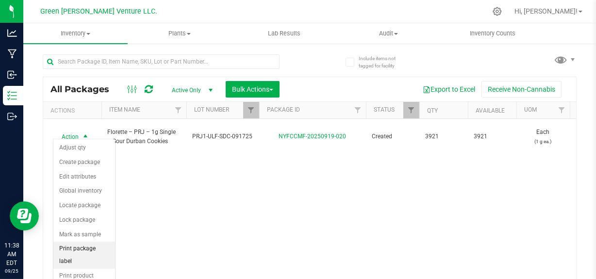
click at [83, 249] on li "Print package label" at bounding box center [84, 255] width 62 height 27
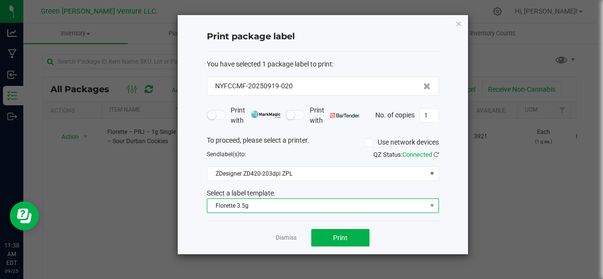
click at [259, 207] on span "Florette 3.5g" at bounding box center [316, 206] width 219 height 14
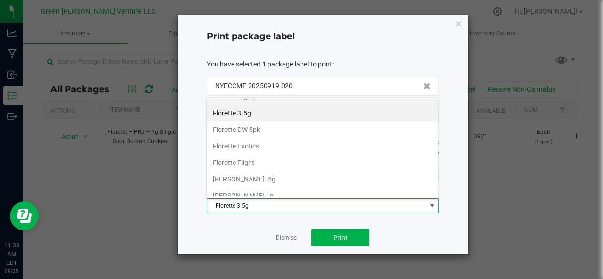
scroll to position [165, 0]
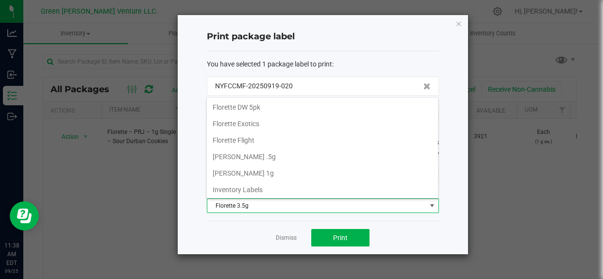
click at [247, 139] on li "Florette Flight" at bounding box center [322, 140] width 231 height 17
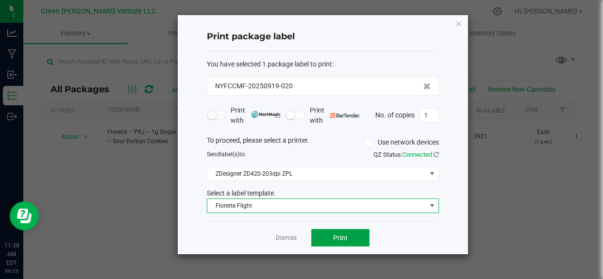
click at [343, 235] on span "Print" at bounding box center [340, 238] width 15 height 8
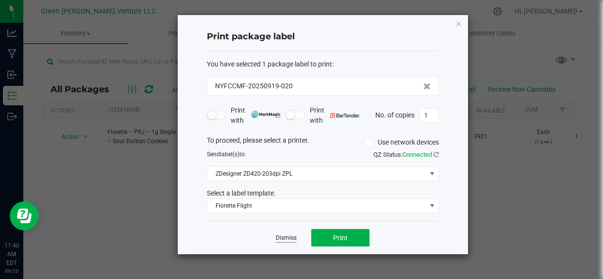
click at [280, 237] on link "Dismiss" at bounding box center [286, 238] width 21 height 8
